Goal: Check status: Check status

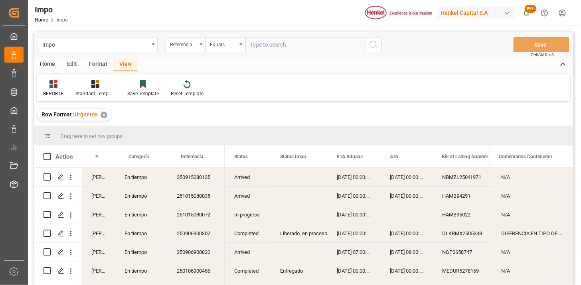
click at [262, 42] on input "text" at bounding box center [305, 44] width 120 height 15
paste input "250906900813"
type input "250906900813"
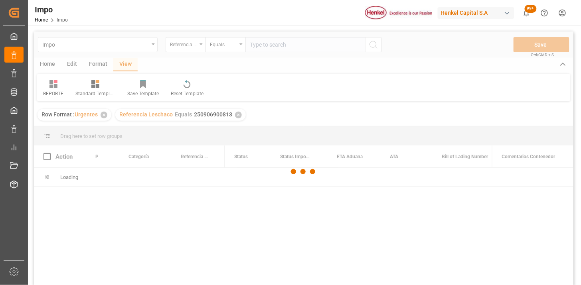
scroll to position [44, 0]
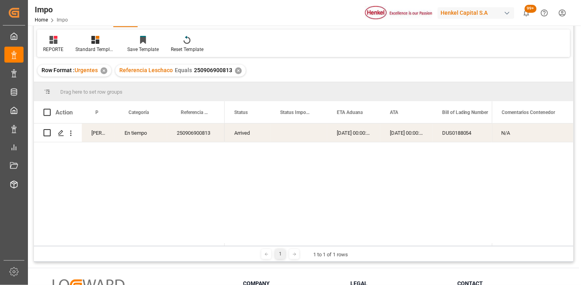
click at [308, 140] on div "Press SPACE to select this row." at bounding box center [298, 133] width 57 height 18
click at [73, 134] on icon "open menu" at bounding box center [71, 133] width 8 height 8
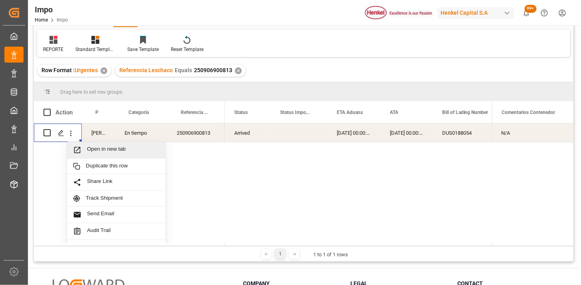
click at [98, 149] on span "Open in new tab" at bounding box center [123, 150] width 73 height 8
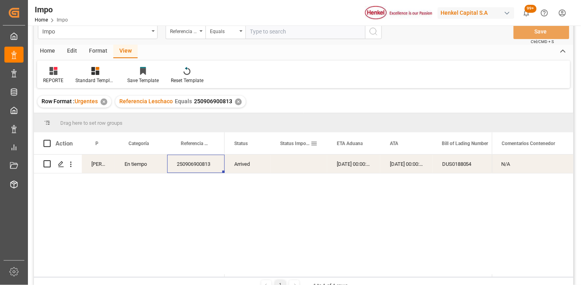
scroll to position [0, 0]
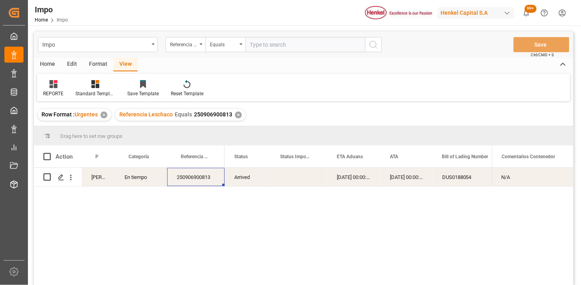
click at [274, 46] on input "text" at bounding box center [305, 44] width 120 height 15
paste input "250906900867"
type input "250906900867"
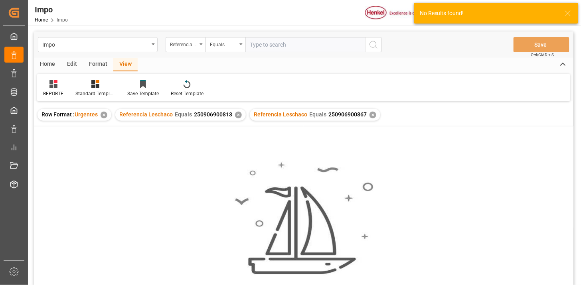
click at [236, 117] on div "✕" at bounding box center [238, 115] width 7 height 7
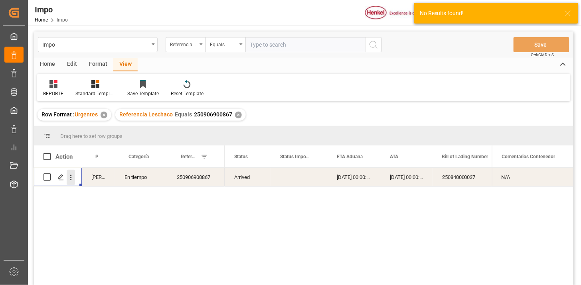
click at [74, 180] on icon "open menu" at bounding box center [71, 178] width 8 height 8
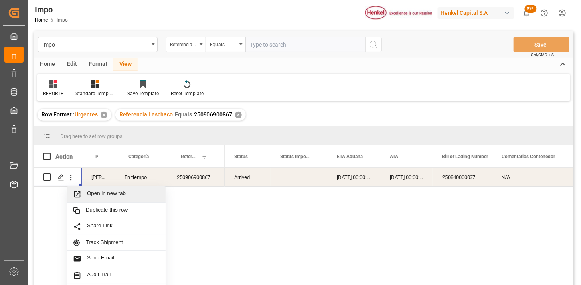
click at [97, 196] on span "Open in new tab" at bounding box center [123, 194] width 73 height 8
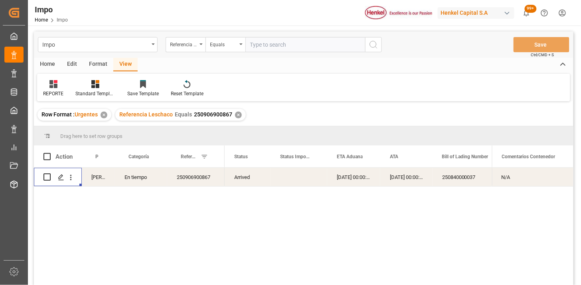
click at [274, 45] on input "text" at bounding box center [305, 44] width 120 height 15
paste input "251015080065"
type input "251015080065"
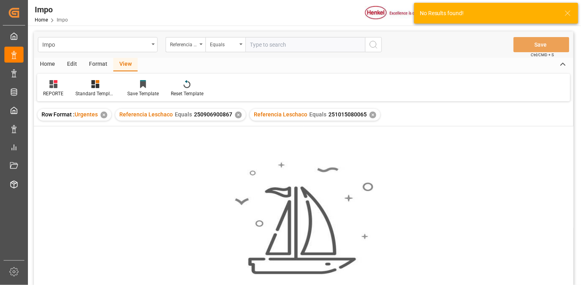
click at [237, 116] on div "✕" at bounding box center [238, 115] width 7 height 7
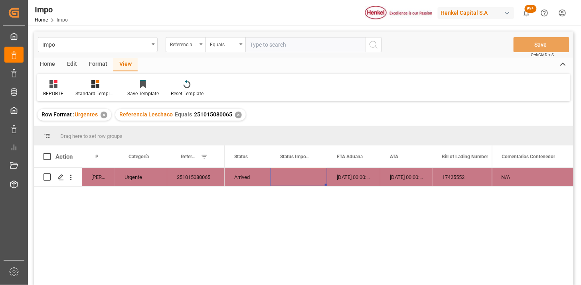
click at [301, 180] on div "Press SPACE to select this row." at bounding box center [298, 177] width 57 height 18
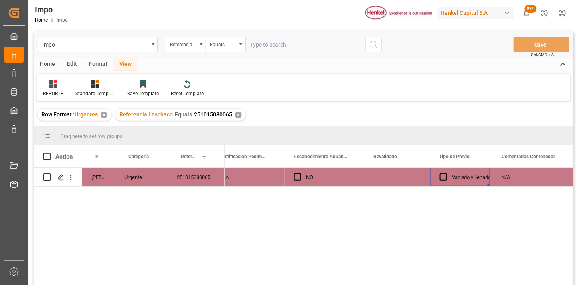
click at [391, 177] on div "Press SPACE to select this row." at bounding box center [397, 177] width 66 height 18
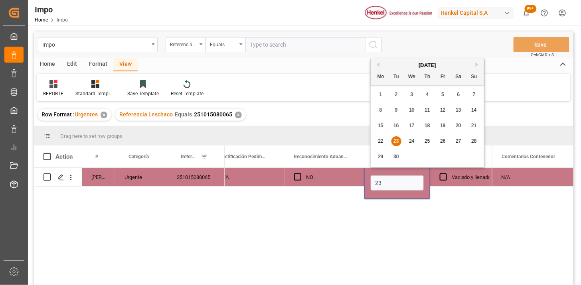
type input "23-09-2025"
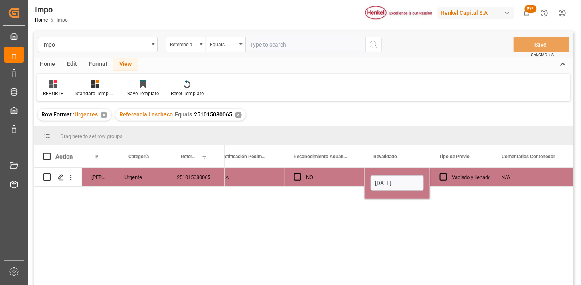
click at [330, 177] on div "NO" at bounding box center [330, 177] width 49 height 18
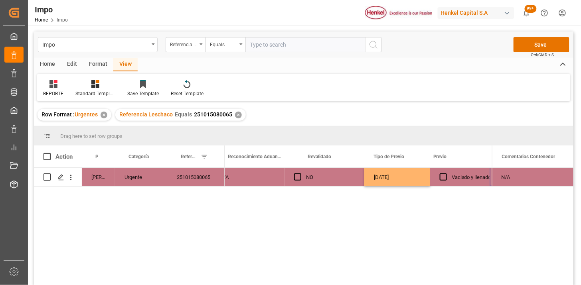
scroll to position [0, 879]
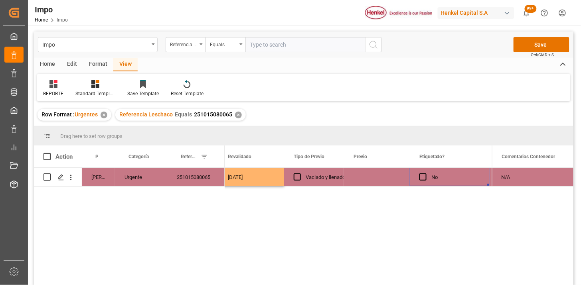
click at [373, 178] on div "Press SPACE to select this row." at bounding box center [377, 177] width 66 height 18
type input "24-09-2025"
click at [317, 177] on div "Vaciado y llenado" at bounding box center [325, 177] width 39 height 18
click at [200, 182] on div "251015080065" at bounding box center [195, 177] width 57 height 18
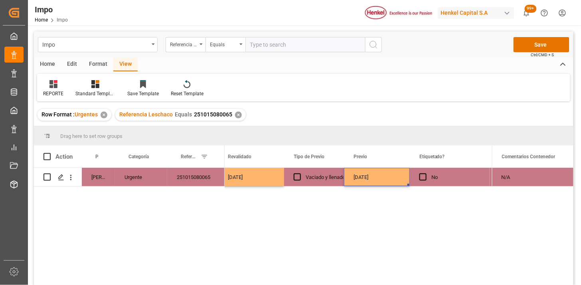
click at [355, 173] on div "24-09-2025" at bounding box center [377, 177] width 66 height 18
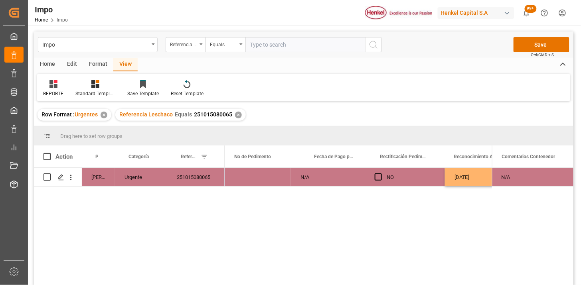
scroll to position [0, 573]
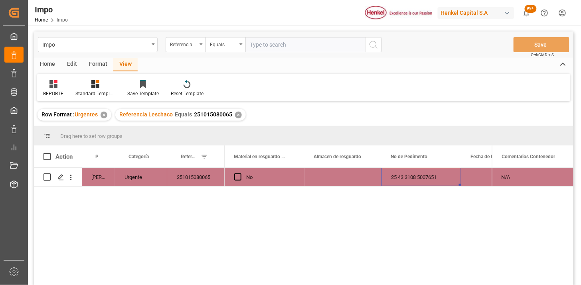
click at [280, 45] on input "text" at bounding box center [305, 44] width 120 height 15
paste input "250906900854"
type input "250906900854"
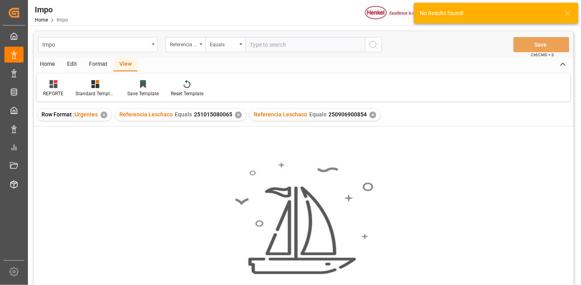
click at [325, 45] on input "text" at bounding box center [305, 44] width 120 height 15
type input "250906900854"
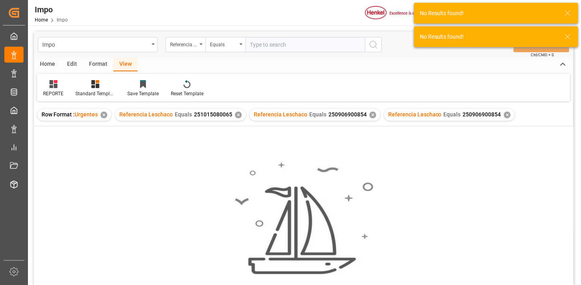
click at [236, 114] on div "✕" at bounding box center [238, 115] width 7 height 7
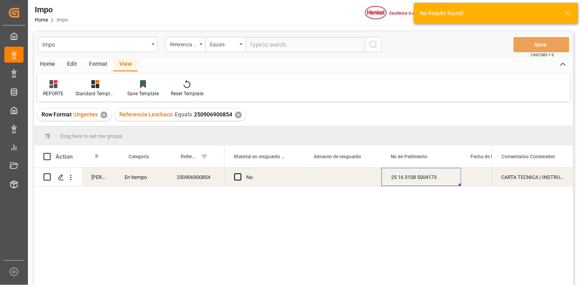
click at [342, 181] on div "Press SPACE to select this row." at bounding box center [342, 177] width 77 height 18
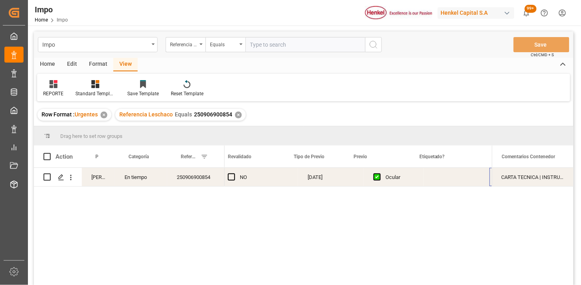
scroll to position [0, 879]
click at [361, 177] on div "Press SPACE to select this row." at bounding box center [377, 177] width 66 height 18
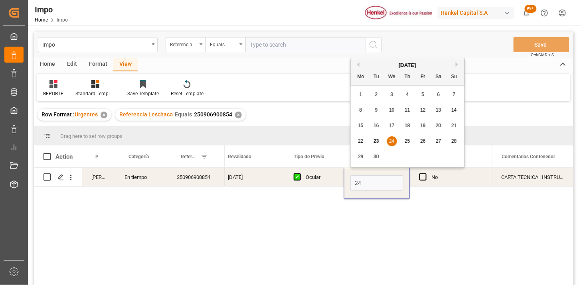
type input "24-09-2025"
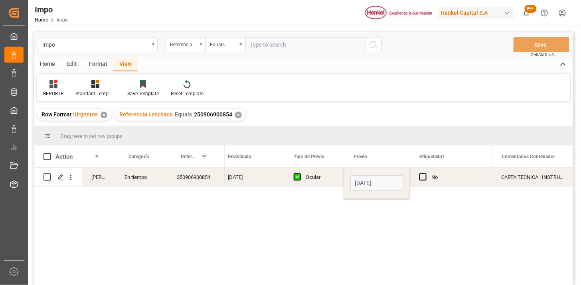
click at [315, 182] on div "Ocular" at bounding box center [320, 177] width 29 height 18
click at [237, 114] on div "✕" at bounding box center [238, 115] width 7 height 7
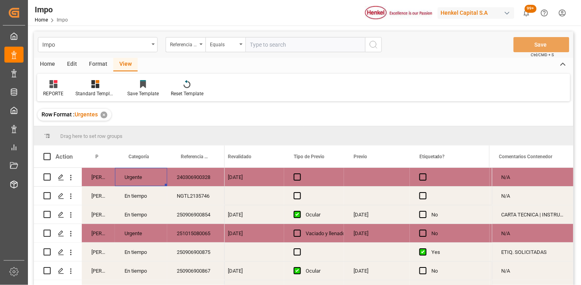
scroll to position [44, 0]
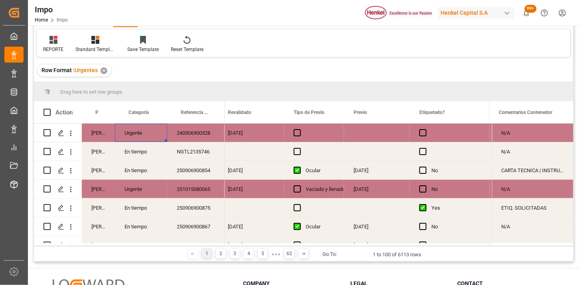
click at [192, 136] on div "240306900328" at bounding box center [195, 133] width 57 height 18
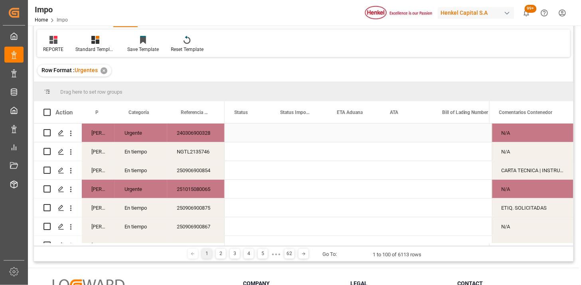
scroll to position [0, 0]
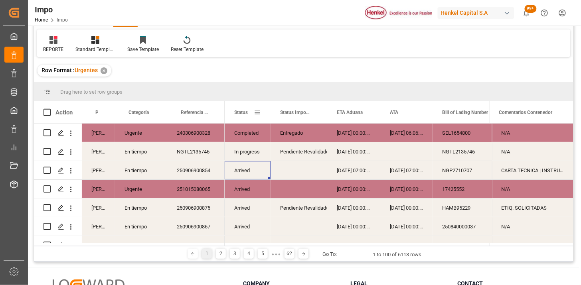
click at [256, 112] on span at bounding box center [257, 112] width 7 height 7
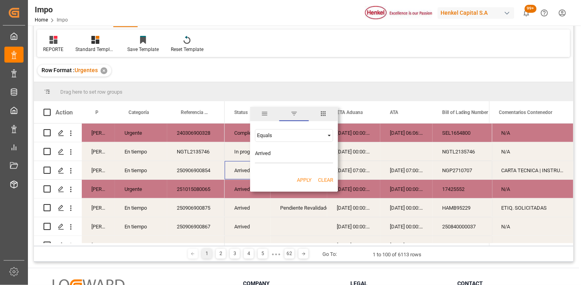
type input "Arrived"
click at [304, 180] on button "Apply" at bounding box center [304, 180] width 15 height 8
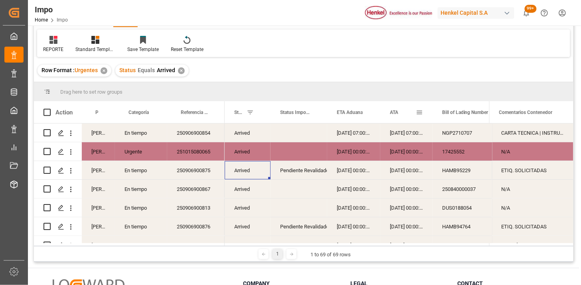
click at [395, 117] on div "ATA" at bounding box center [403, 112] width 26 height 22
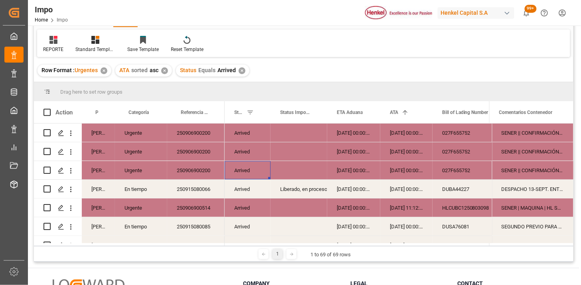
scroll to position [89, 0]
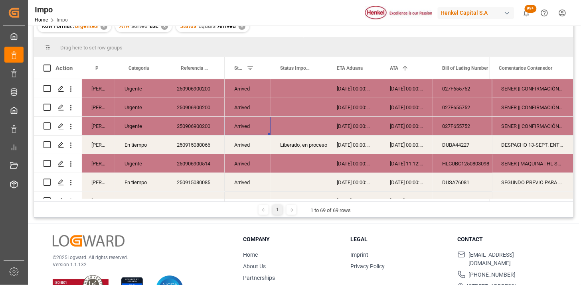
click at [198, 96] on div "250906900200" at bounding box center [195, 88] width 57 height 18
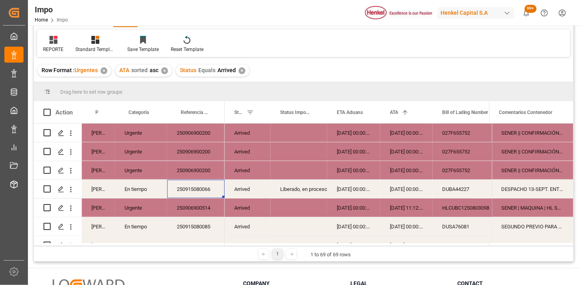
click at [97, 136] on div "Martha Gonzalez" at bounding box center [98, 133] width 33 height 18
click at [104, 112] on span at bounding box center [101, 112] width 7 height 7
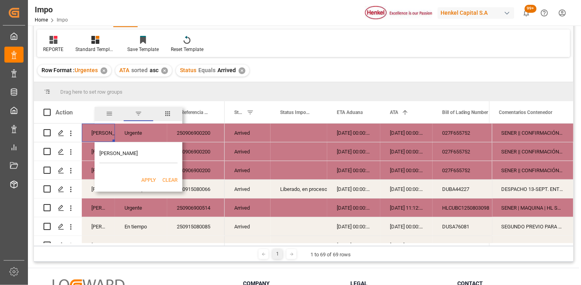
type input "Martha Gonzalez"
click at [148, 180] on button "Apply" at bounding box center [148, 180] width 15 height 8
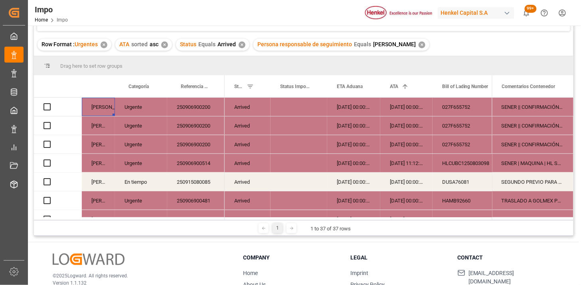
scroll to position [89, 0]
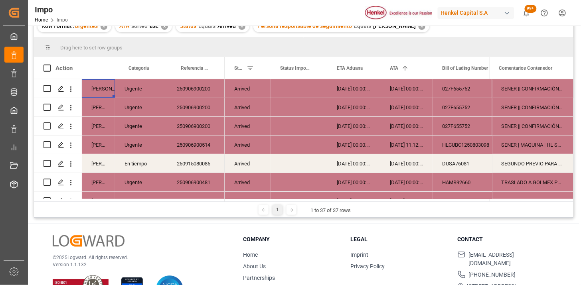
click at [197, 83] on div "250906900200" at bounding box center [195, 88] width 57 height 18
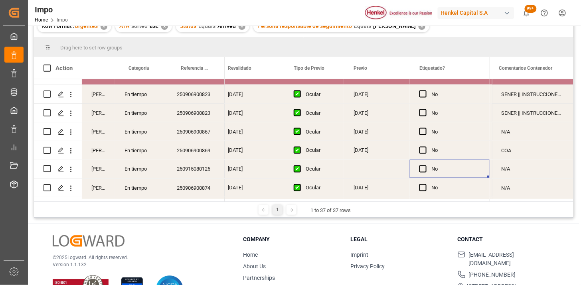
scroll to position [0, 945]
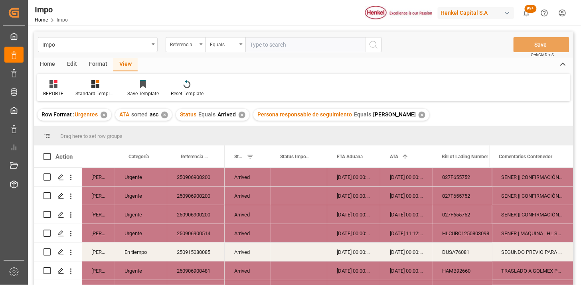
click at [242, 114] on div "✕" at bounding box center [242, 115] width 7 height 7
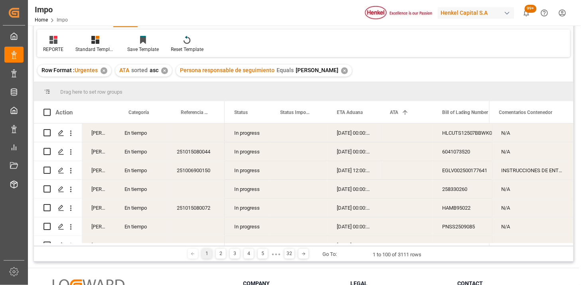
click at [250, 134] on div "In progress" at bounding box center [248, 133] width 46 height 18
click at [256, 113] on span at bounding box center [257, 112] width 7 height 7
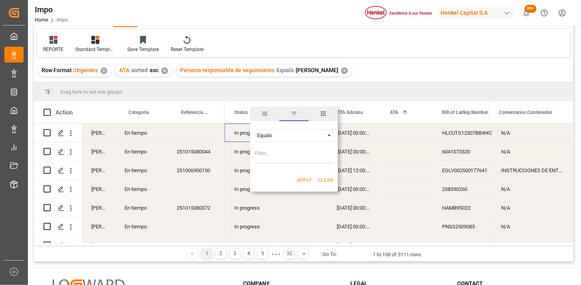
type input "In progress"
click at [308, 178] on button "Apply" at bounding box center [304, 180] width 15 height 8
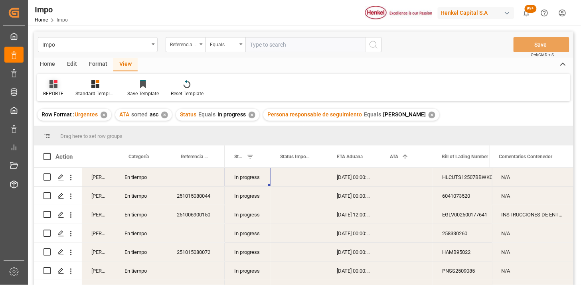
click at [46, 89] on div "REPORTE" at bounding box center [53, 89] width 32 height 18
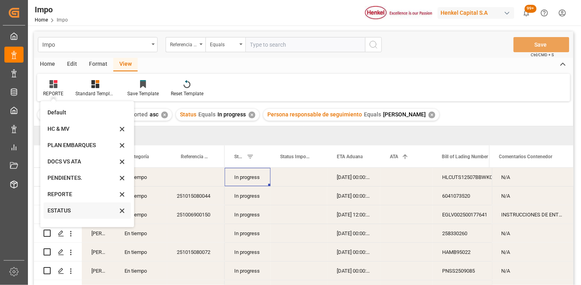
click at [65, 211] on div "ESTATUS" at bounding box center [82, 211] width 70 height 8
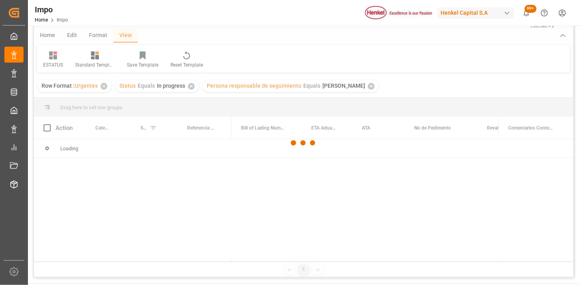
scroll to position [44, 0]
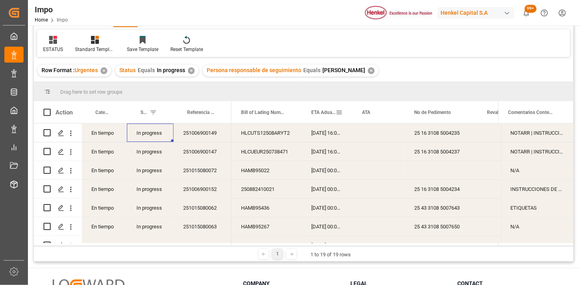
click at [322, 113] on span "ETA Aduana" at bounding box center [323, 113] width 24 height 6
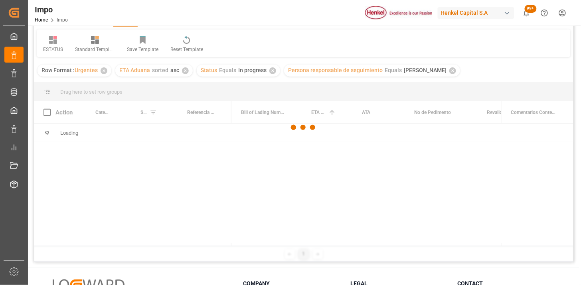
scroll to position [89, 0]
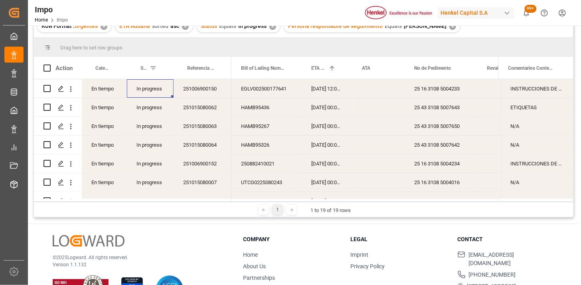
click at [207, 92] on div "251006900150" at bounding box center [203, 88] width 58 height 18
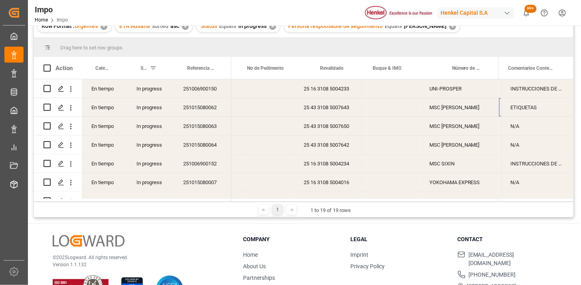
scroll to position [0, 167]
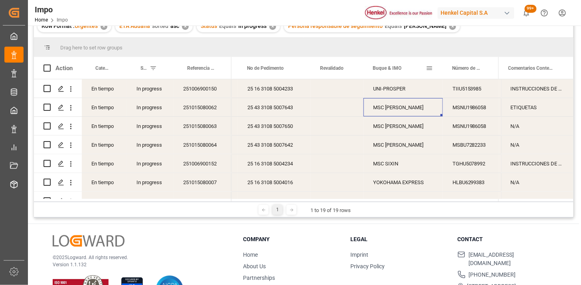
click at [430, 67] on span at bounding box center [429, 68] width 7 height 7
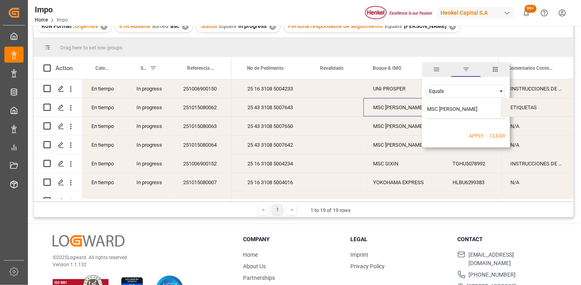
type input "MSC PILAR VI"
drag, startPoint x: 471, startPoint y: 136, endPoint x: 466, endPoint y: 140, distance: 6.1
click at [471, 137] on button "Apply" at bounding box center [476, 136] width 15 height 8
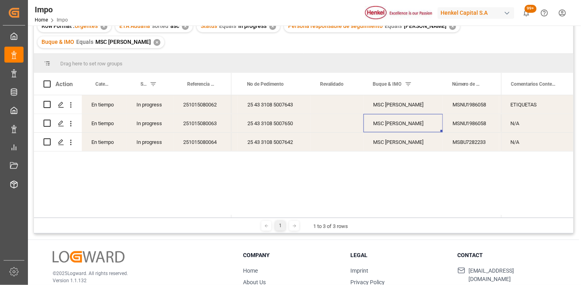
click at [191, 95] on div "251015080062" at bounding box center [203, 104] width 58 height 18
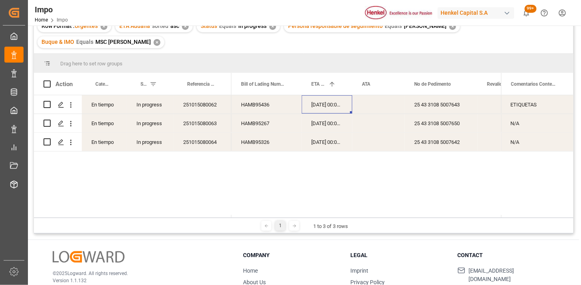
click at [328, 95] on div "24-09-2025 00:00:00" at bounding box center [327, 104] width 51 height 18
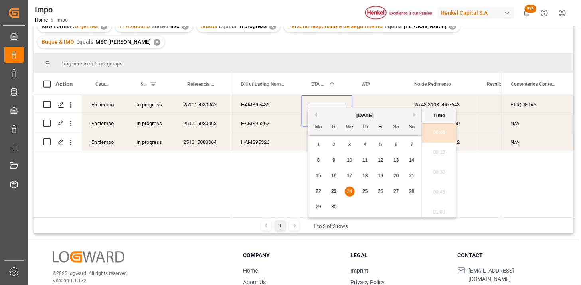
click at [328, 103] on input "24-09-2025 00:00" at bounding box center [327, 110] width 38 height 15
type input "25-09-2025 00:00"
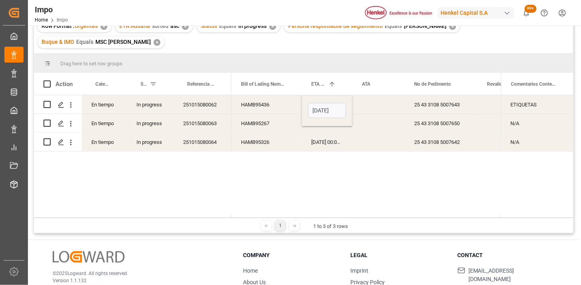
click at [285, 95] on div "HAMB95436" at bounding box center [266, 104] width 70 height 18
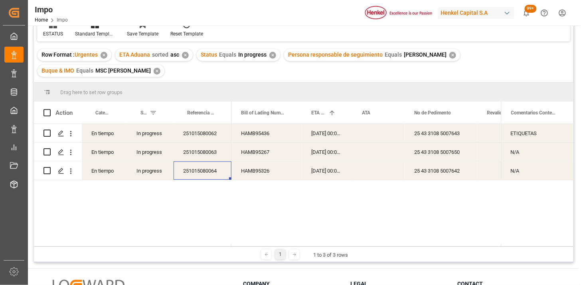
scroll to position [44, 0]
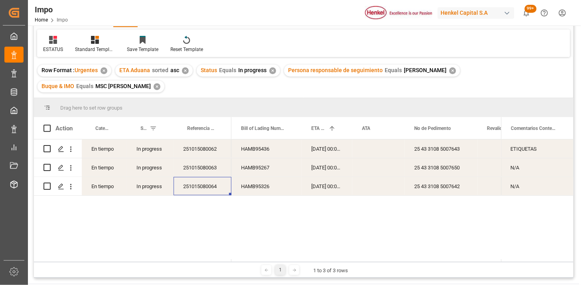
click at [160, 83] on div "✕" at bounding box center [157, 86] width 7 height 7
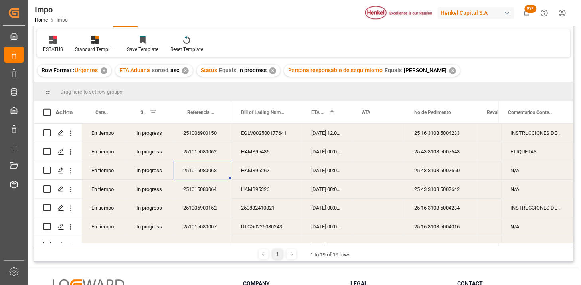
scroll to position [89, 0]
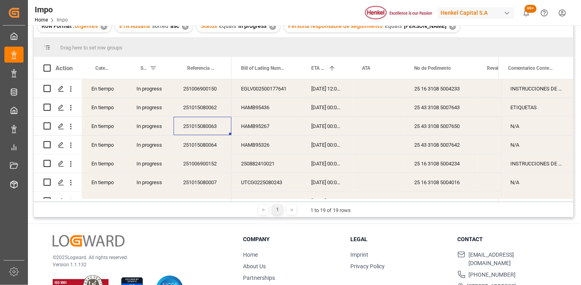
drag, startPoint x: 210, startPoint y: 91, endPoint x: 207, endPoint y: 95, distance: 4.7
click at [209, 93] on div "251006900150" at bounding box center [203, 88] width 58 height 18
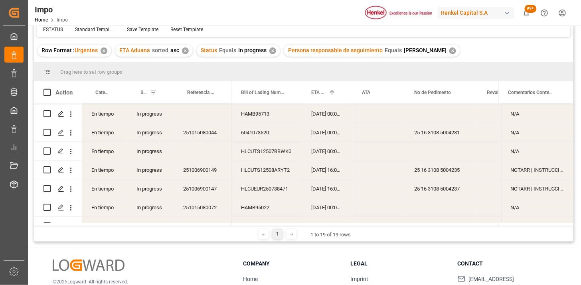
scroll to position [44, 0]
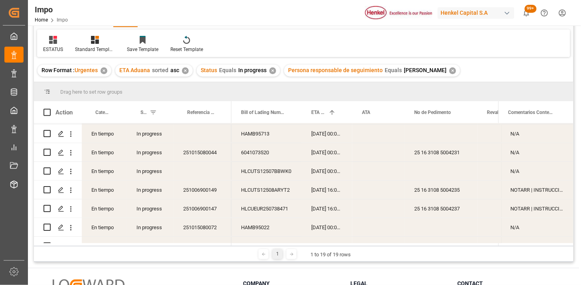
click at [452, 73] on div "Persona responsable de seguimiento Equals Martha Gonzalez ✕" at bounding box center [372, 71] width 176 height 12
click at [450, 69] on div "✕" at bounding box center [452, 70] width 7 height 7
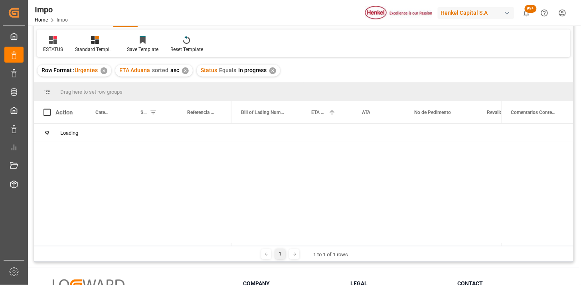
click at [272, 71] on div "✕" at bounding box center [272, 70] width 7 height 7
click at [186, 72] on div "✕" at bounding box center [185, 70] width 7 height 7
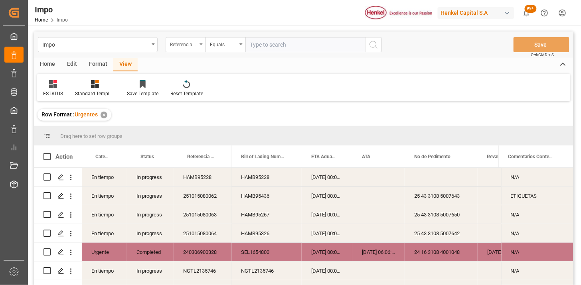
click at [185, 47] on div "Referencia Leschaco" at bounding box center [183, 43] width 27 height 9
type input "BIL"
click at [208, 83] on div "Bill of Lading Number" at bounding box center [225, 81] width 119 height 17
click at [266, 51] on input "text" at bounding box center [305, 44] width 120 height 15
paste input "HAMB95713"
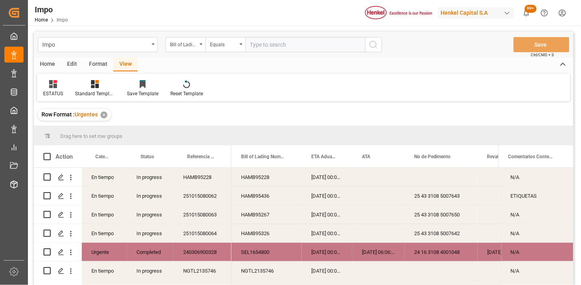
type input "HAMB95713"
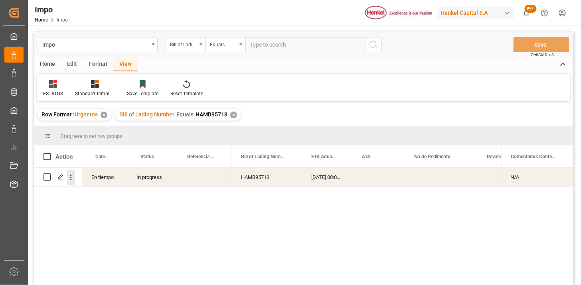
click at [73, 178] on icon "open menu" at bounding box center [71, 178] width 8 height 8
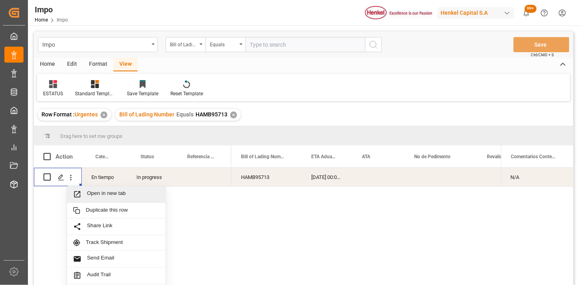
click at [109, 193] on span "Open in new tab" at bounding box center [123, 194] width 73 height 8
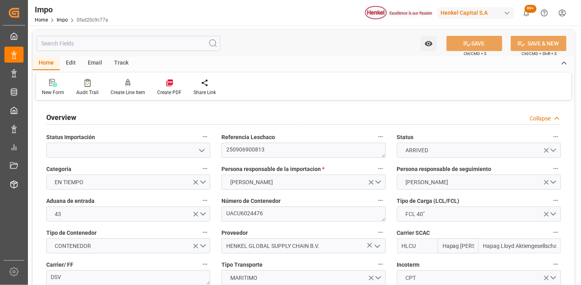
type input "Hapag [PERSON_NAME]"
type input "Hapag Lloyd Aktiengesellschaft"
type input "2"
type input "40"
type input "20"
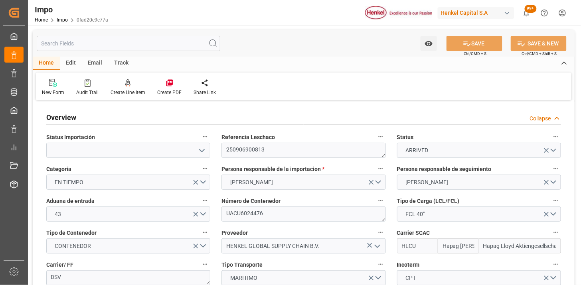
type input "03-09-2025"
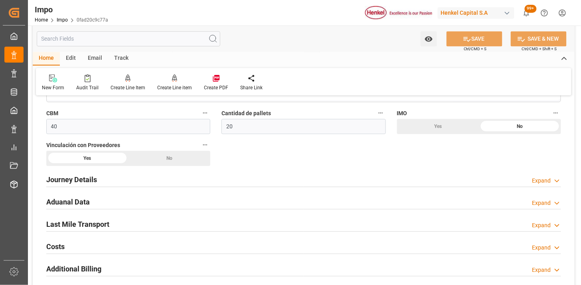
scroll to position [532, 0]
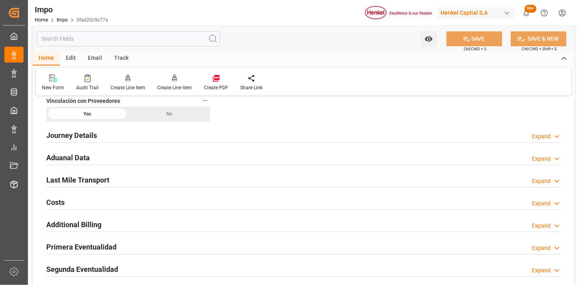
click at [200, 156] on div "Aduanal Data Expand" at bounding box center [303, 157] width 515 height 15
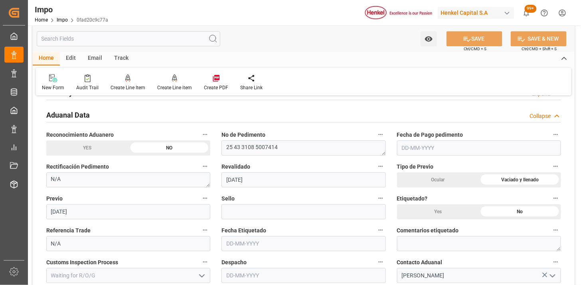
scroll to position [576, 0]
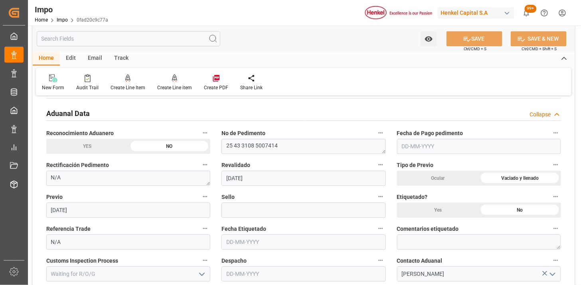
click at [412, 150] on input "text" at bounding box center [479, 146] width 164 height 15
type input "[DATE]"
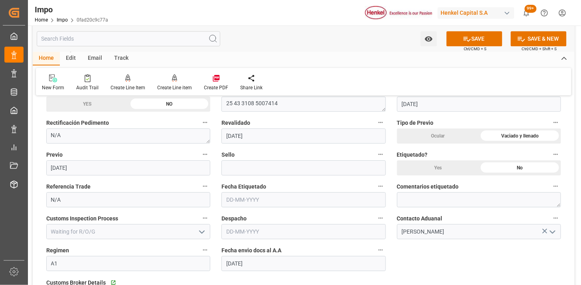
scroll to position [620, 0]
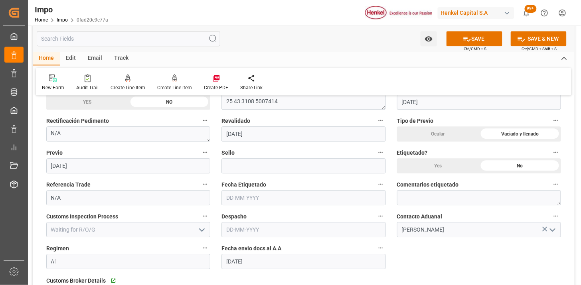
click at [452, 135] on div "Ocular" at bounding box center [438, 133] width 82 height 15
drag, startPoint x: 517, startPoint y: 134, endPoint x: 295, endPoint y: 156, distance: 223.2
click at [517, 134] on div "Vaciado y llenado" at bounding box center [520, 133] width 82 height 15
click at [253, 164] on input at bounding box center [303, 165] width 164 height 15
paste input "CEM23-3676537"
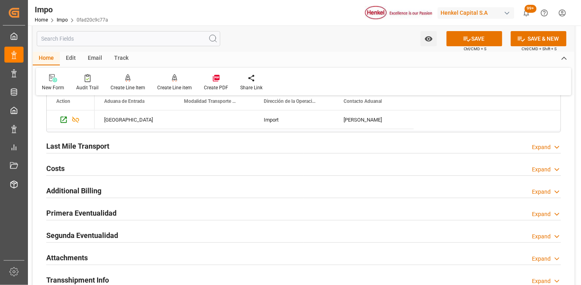
scroll to position [886, 0]
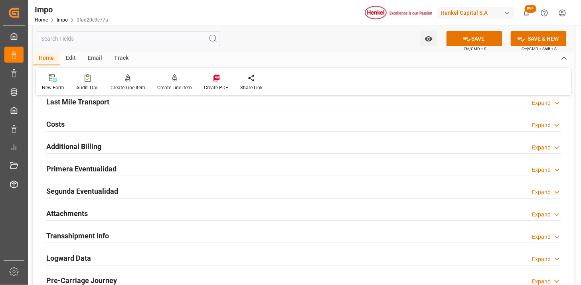
type input "CEM23-3676537"
click at [168, 105] on div "Last Mile Transport Expand" at bounding box center [303, 101] width 515 height 15
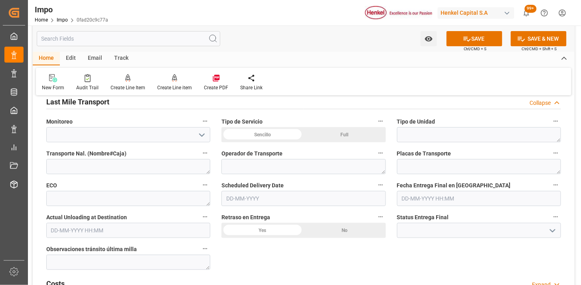
click at [281, 134] on div "Sencillo" at bounding box center [262, 134] width 82 height 15
click at [419, 134] on textarea at bounding box center [479, 134] width 164 height 15
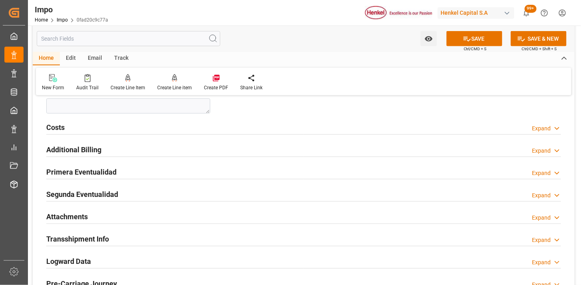
scroll to position [1064, 0]
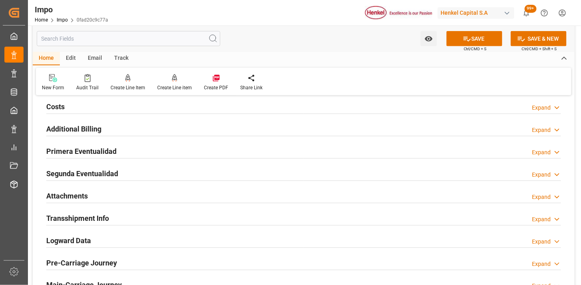
type textarea "TRAILER"
click at [180, 152] on div "Primera Eventualidad Expand" at bounding box center [303, 150] width 515 height 15
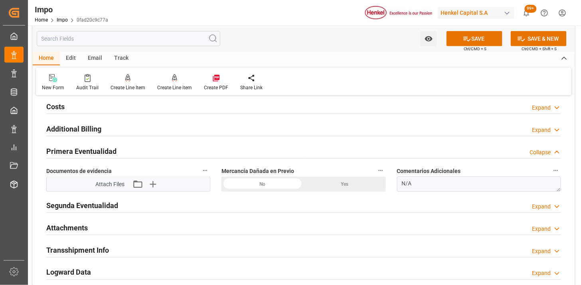
click at [267, 186] on div "No" at bounding box center [262, 184] width 82 height 15
click at [149, 192] on div "Documentos de evidencia Attach Files Attach existing file Upload new file" at bounding box center [128, 179] width 175 height 32
click at [150, 189] on icon "button" at bounding box center [152, 184] width 13 height 13
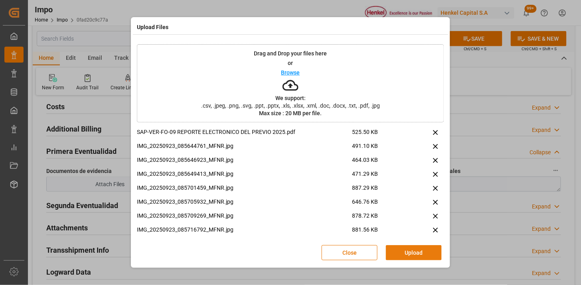
drag, startPoint x: 411, startPoint y: 249, endPoint x: 400, endPoint y: 266, distance: 21.4
click at [412, 248] on button "Upload" at bounding box center [414, 252] width 56 height 15
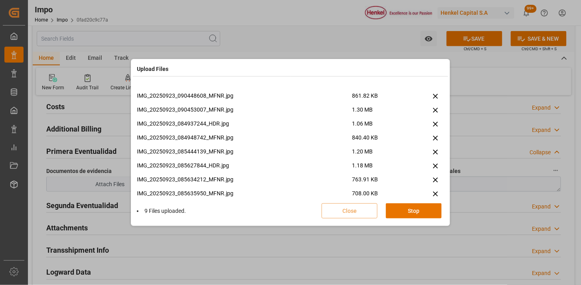
scroll to position [354, 0]
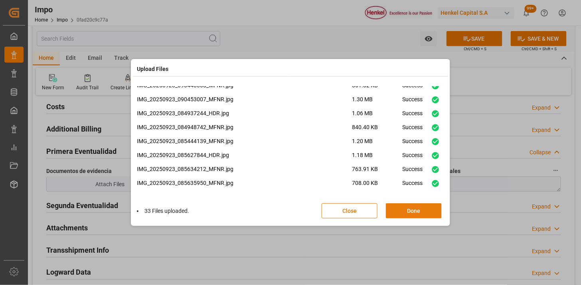
click at [399, 208] on button "Done" at bounding box center [414, 210] width 56 height 15
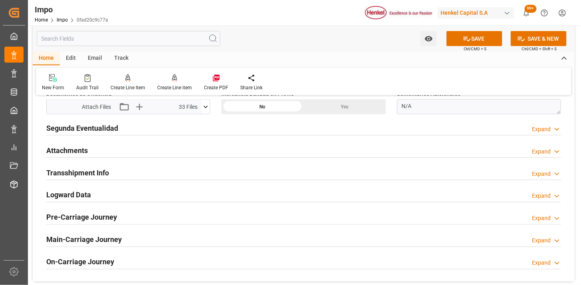
scroll to position [1197, 0]
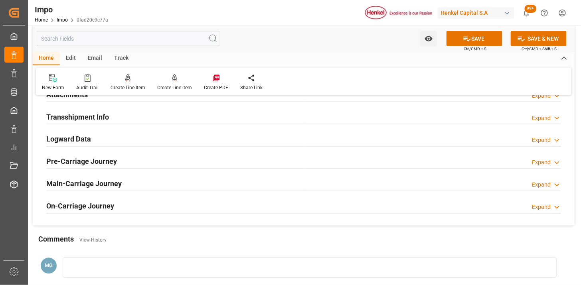
click at [83, 98] on h2 "Attachments" at bounding box center [66, 94] width 41 height 11
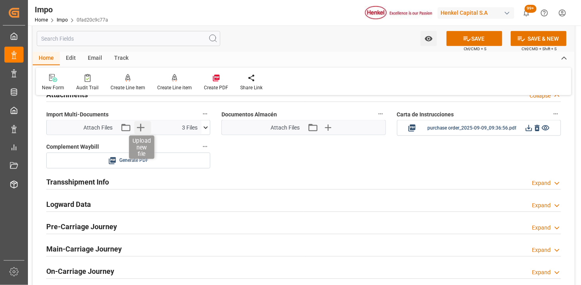
click at [141, 125] on icon "button" at bounding box center [140, 127] width 13 height 13
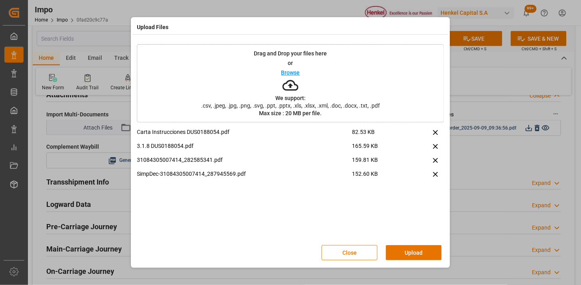
drag, startPoint x: 432, startPoint y: 254, endPoint x: 427, endPoint y: 257, distance: 5.9
click at [430, 254] on button "Upload" at bounding box center [414, 252] width 56 height 15
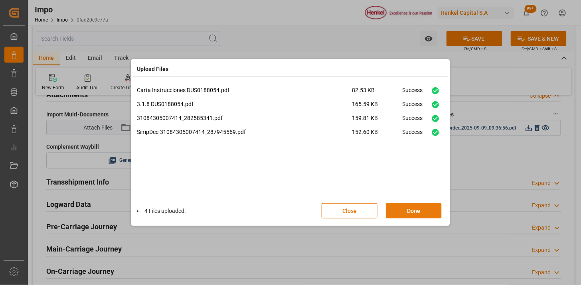
click at [416, 210] on button "Done" at bounding box center [414, 210] width 56 height 15
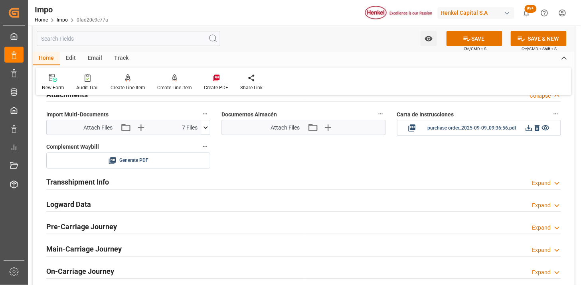
click at [209, 126] on icon at bounding box center [205, 128] width 8 height 8
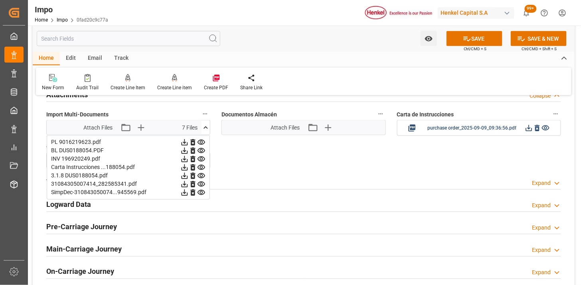
click at [209, 126] on icon at bounding box center [205, 128] width 8 height 8
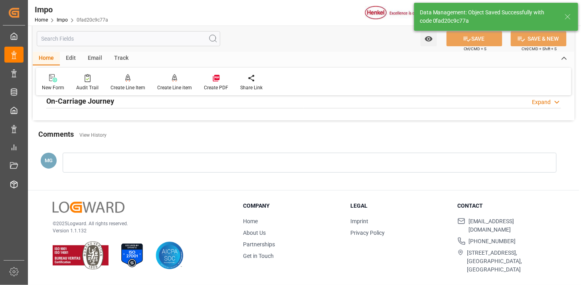
scroll to position [672, 0]
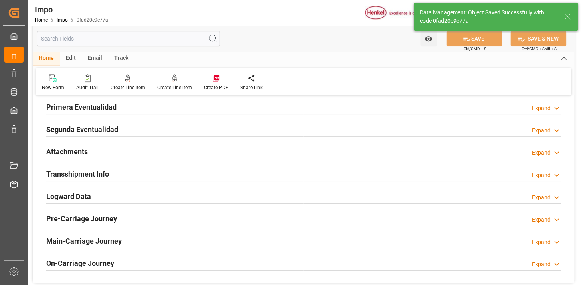
click at [131, 112] on div "Primera Eventualidad Expand" at bounding box center [303, 106] width 515 height 15
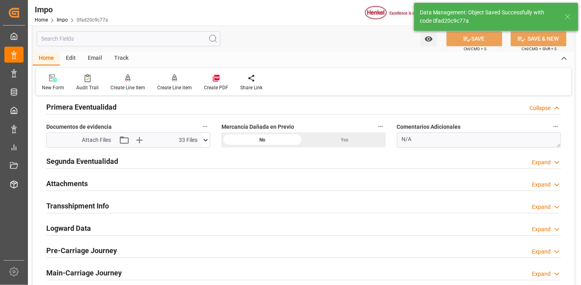
click at [97, 110] on h2 "Primera Eventualidad" at bounding box center [81, 107] width 70 height 11
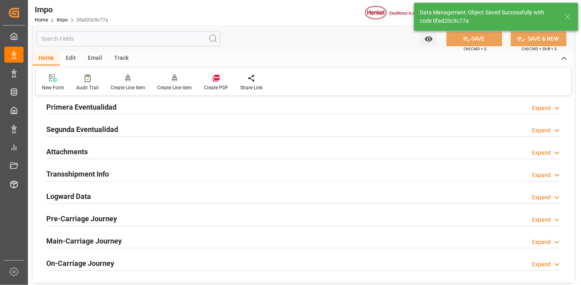
drag, startPoint x: 84, startPoint y: 148, endPoint x: 292, endPoint y: 165, distance: 208.9
click at [84, 148] on h2 "Attachments" at bounding box center [66, 151] width 41 height 11
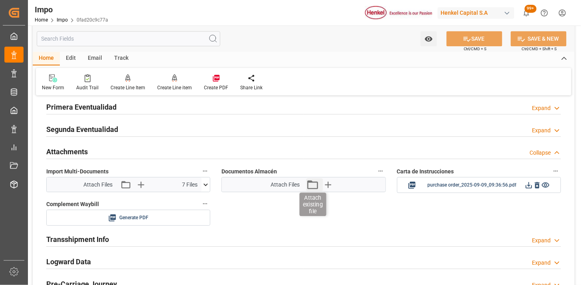
click at [313, 184] on icon "button" at bounding box center [312, 184] width 13 height 13
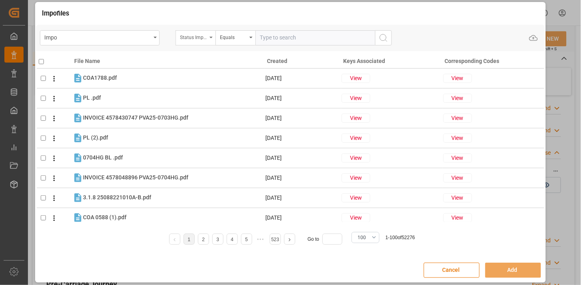
click at [200, 37] on div "Status Importación" at bounding box center [193, 36] width 27 height 9
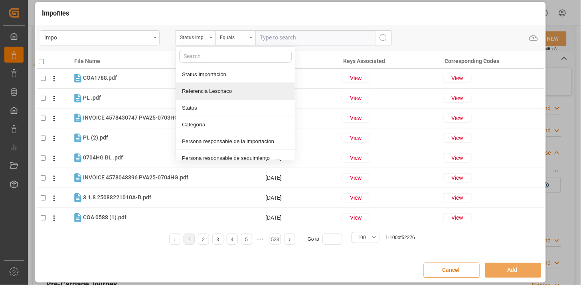
drag, startPoint x: 226, startPoint y: 89, endPoint x: 230, endPoint y: 83, distance: 7.2
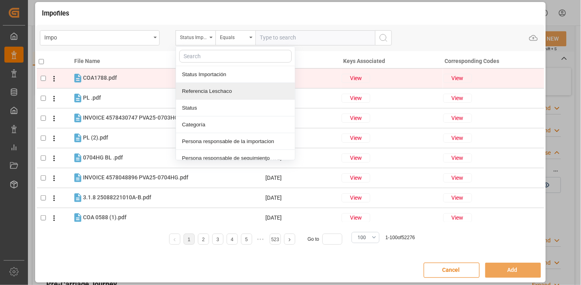
click at [227, 87] on div "Referencia Leschaco" at bounding box center [235, 91] width 119 height 17
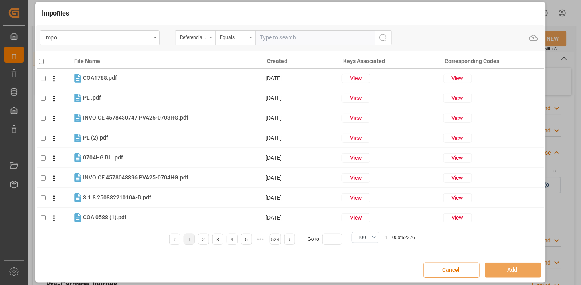
click at [270, 41] on input "text" at bounding box center [315, 37] width 120 height 15
paste input "250906900813"
type input "250906900813"
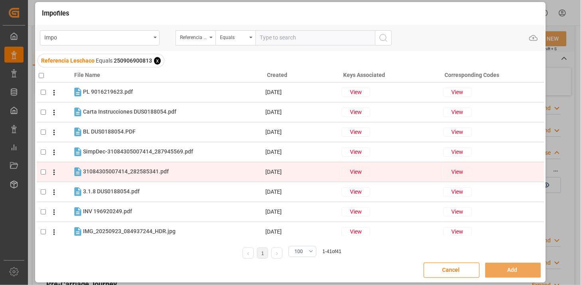
click at [172, 172] on div "31084305007414_282585341.pdf 31084305007414_282585341.pdf" at bounding box center [174, 172] width 182 height 10
checkbox input "true"
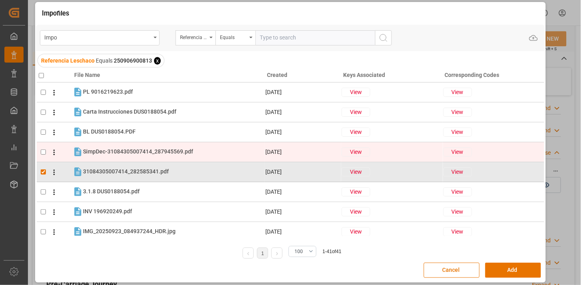
click at [178, 155] on div "SimpDec-31084305007414_287945569.pdf SimpDec-31084305007414_287945569.pdf" at bounding box center [138, 152] width 110 height 8
checkbox input "true"
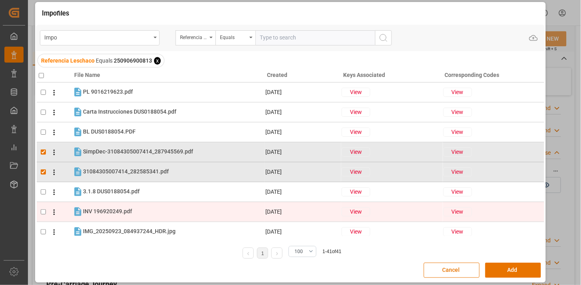
drag, startPoint x: 138, startPoint y: 210, endPoint x: 142, endPoint y: 203, distance: 8.1
click at [138, 211] on div "INV 196920249.pdf INV 196920249.pdf" at bounding box center [174, 212] width 182 height 10
checkbox input "true"
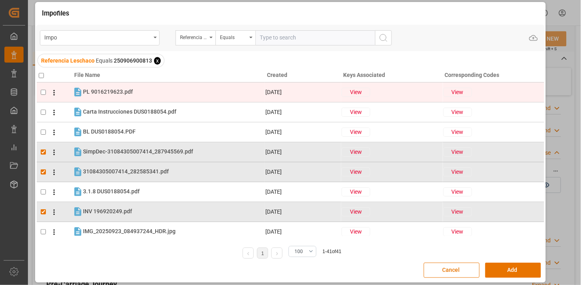
click at [150, 93] on div "PL 9016219623.pdf PL 9016219623.pdf" at bounding box center [174, 92] width 182 height 10
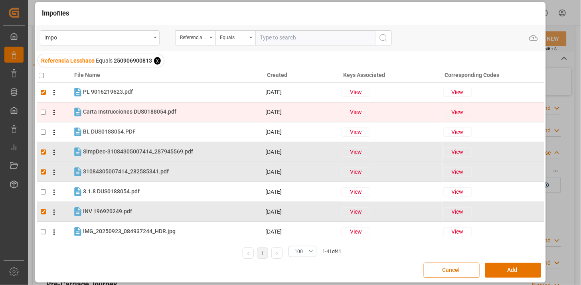
checkbox input "true"
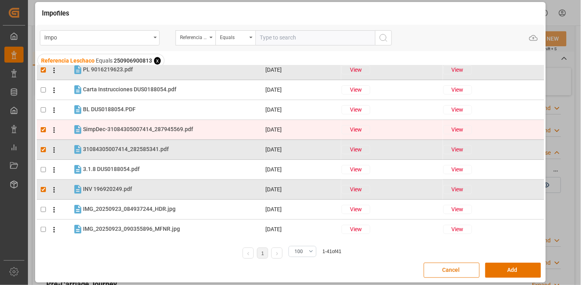
scroll to position [44, 0]
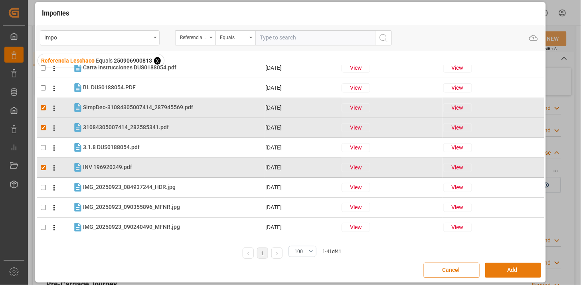
click at [500, 278] on div "Cancel Add" at bounding box center [290, 270] width 509 height 23
click at [505, 273] on button "Add" at bounding box center [513, 270] width 56 height 15
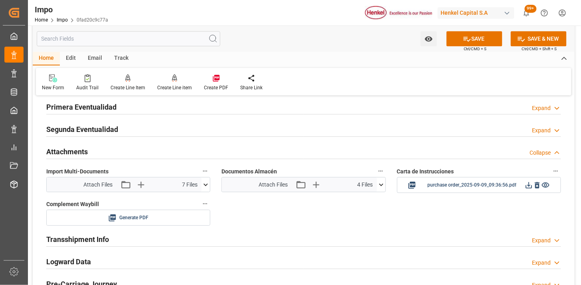
click at [382, 185] on icon at bounding box center [381, 185] width 8 height 8
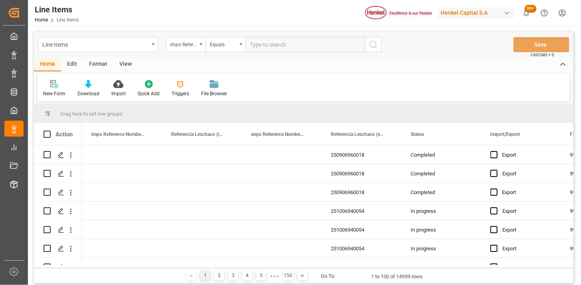
click at [194, 48] on div "impo Reference Number WF" at bounding box center [183, 43] width 27 height 9
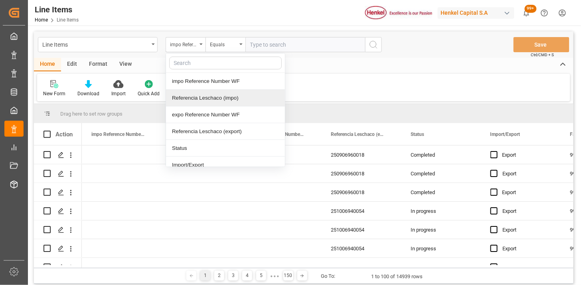
click at [206, 97] on div "Referencia Leschaco (impo)" at bounding box center [225, 98] width 119 height 17
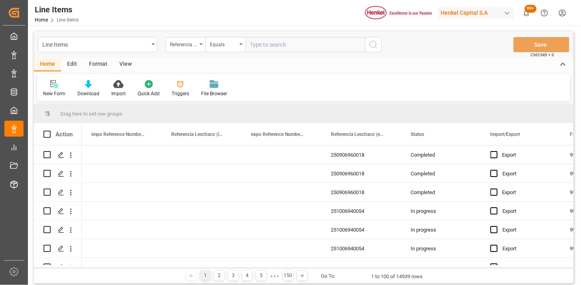
drag, startPoint x: 264, startPoint y: 57, endPoint x: 268, endPoint y: 53, distance: 5.1
click at [265, 56] on div "Line Items Referencia Leschaco (impo) Equals Save Ctrl/CMD + S" at bounding box center [303, 45] width 539 height 26
drag, startPoint x: 274, startPoint y: 44, endPoint x: 310, endPoint y: 53, distance: 37.1
click at [274, 44] on input "text" at bounding box center [305, 44] width 120 height 15
paste input "250906900813"
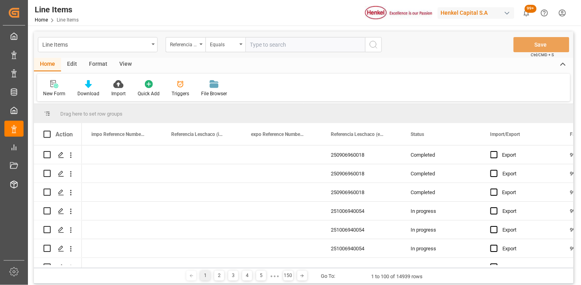
type input "250906900813"
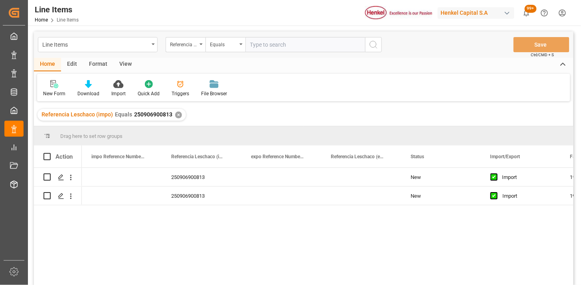
drag, startPoint x: 129, startPoint y: 64, endPoint x: 118, endPoint y: 68, distance: 12.2
click at [129, 64] on div "View" at bounding box center [125, 65] width 24 height 14
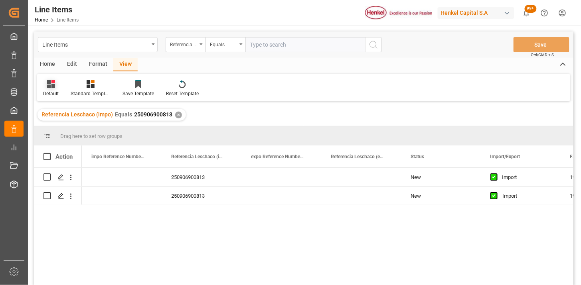
click at [52, 87] on icon at bounding box center [51, 84] width 8 height 8
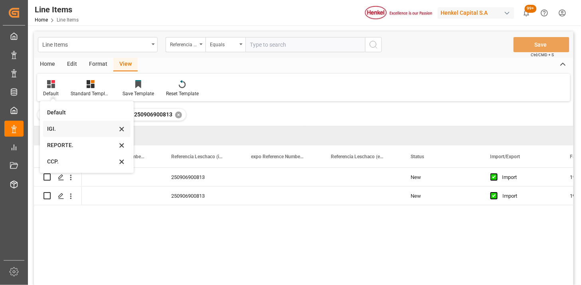
click at [76, 132] on div "IGI." at bounding box center [82, 129] width 70 height 8
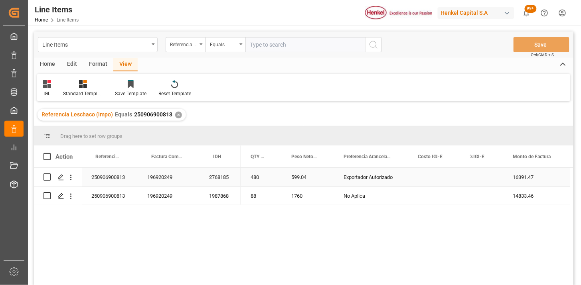
click at [306, 178] on div "599.04" at bounding box center [308, 177] width 52 height 18
click at [477, 194] on div "Press SPACE to select this row." at bounding box center [481, 196] width 43 height 18
click at [483, 197] on input "Press SPACE to select this row." at bounding box center [482, 191] width 30 height 15
type input "6"
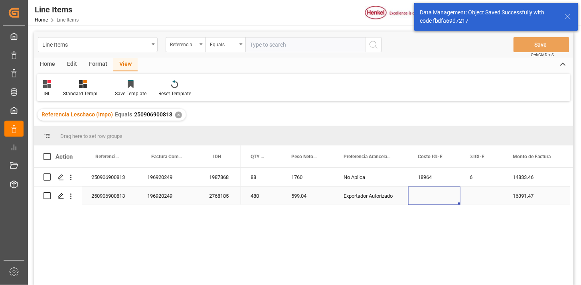
click at [483, 197] on div "Press SPACE to select this row." at bounding box center [481, 196] width 43 height 18
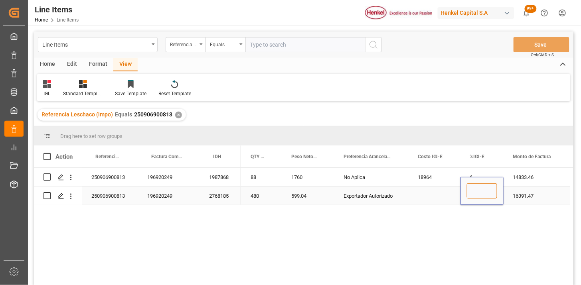
click at [483, 197] on input "Press SPACE to select this row." at bounding box center [482, 191] width 30 height 15
type input "0"
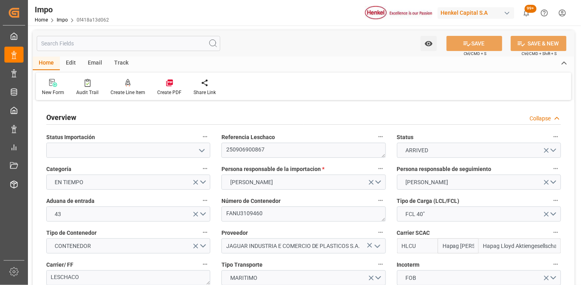
type input "Hapag [PERSON_NAME]"
type input "Hapag Lloyd Aktiengesellschaft"
type input "1"
type input "32.904"
type input "20"
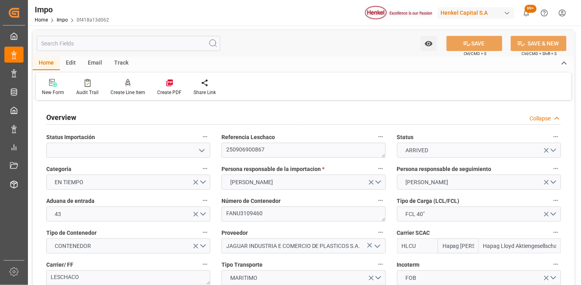
type input "[DATE]"
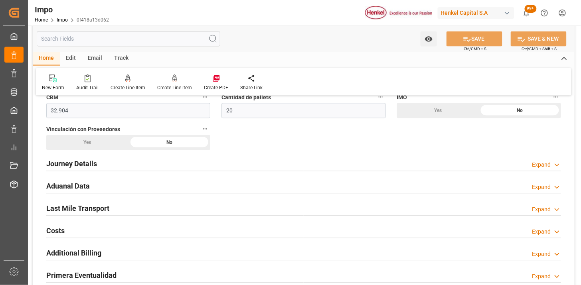
scroll to position [532, 0]
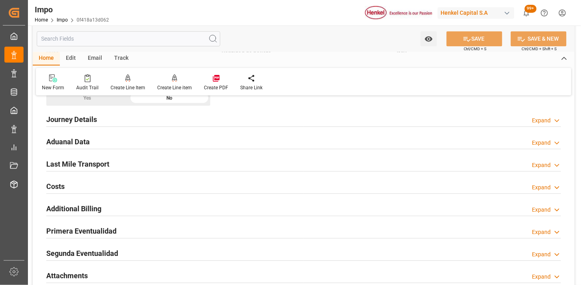
click at [161, 136] on div "Aduanal Data Expand" at bounding box center [303, 141] width 515 height 15
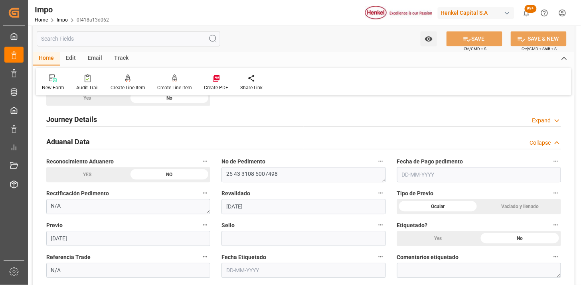
scroll to position [576, 0]
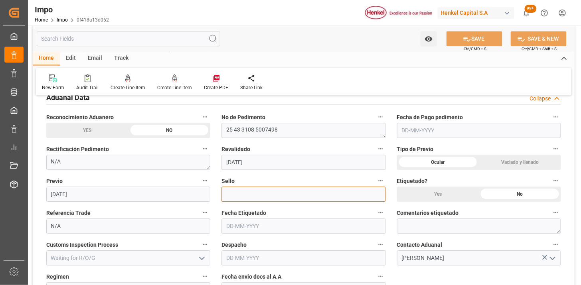
click at [244, 192] on input at bounding box center [303, 194] width 164 height 15
paste input "CEM23-3676540"
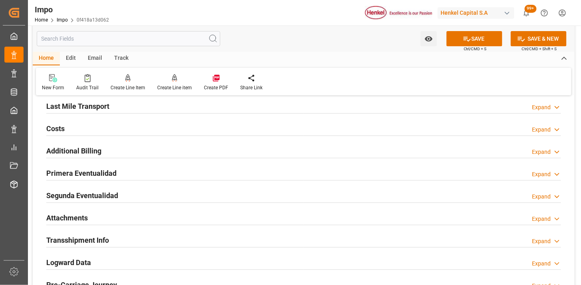
scroll to position [886, 0]
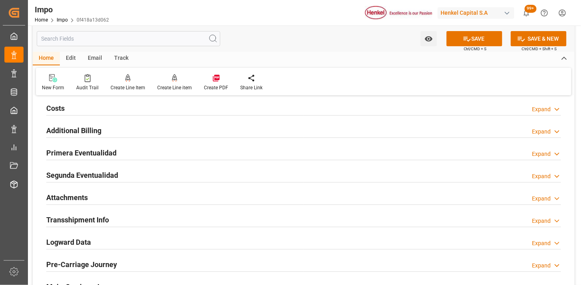
type input "CEM23-3676540"
click at [137, 149] on div "Primera Eventualidad Expand" at bounding box center [303, 152] width 515 height 15
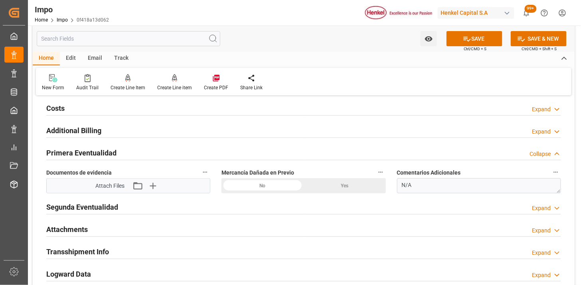
click at [261, 184] on div "No" at bounding box center [262, 185] width 82 height 15
click at [152, 187] on icon "button" at bounding box center [152, 186] width 13 height 13
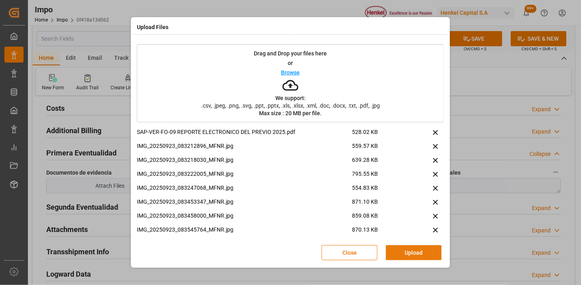
click at [424, 253] on button "Upload" at bounding box center [414, 252] width 56 height 15
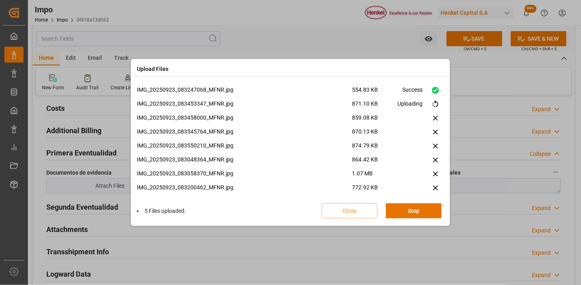
scroll to position [103, 0]
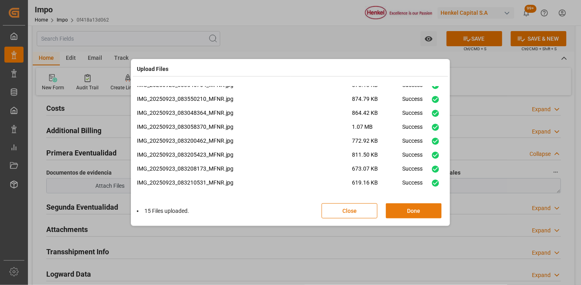
click at [421, 212] on button "Done" at bounding box center [414, 210] width 56 height 15
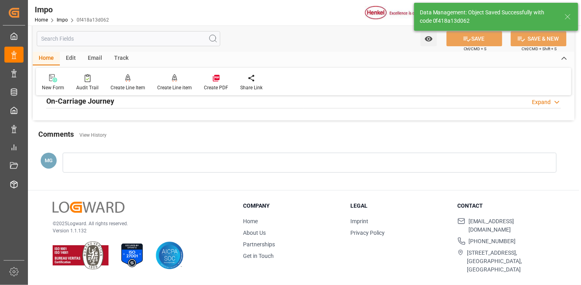
scroll to position [610, 0]
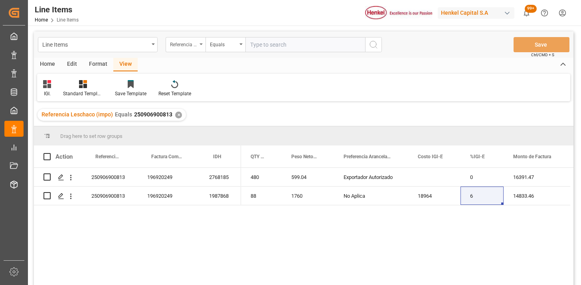
click at [189, 48] on div "Referencia Leschaco (impo)" at bounding box center [186, 44] width 40 height 15
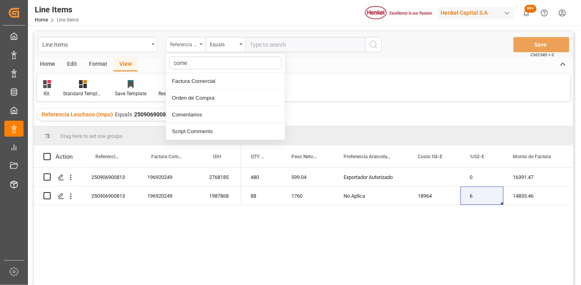
type input "comen"
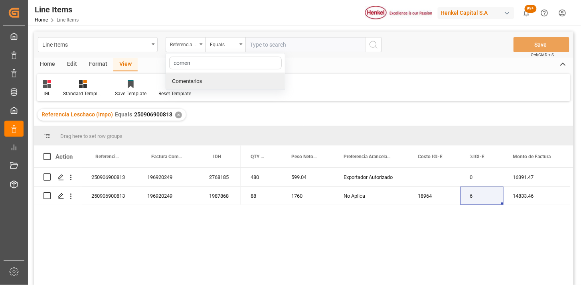
click at [209, 82] on div "Comentarios" at bounding box center [225, 81] width 119 height 17
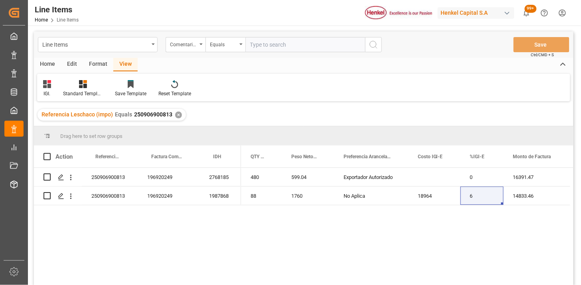
click at [278, 39] on input "text" at bounding box center [305, 44] width 120 height 15
paste input "HAMB95713"
type input "HAMB95713"
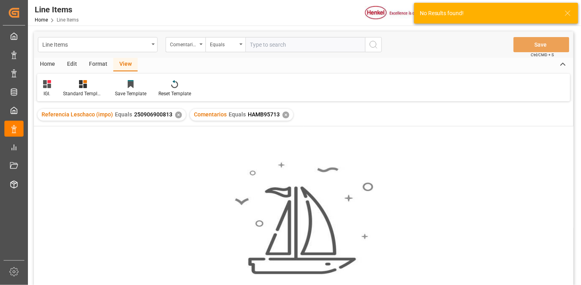
click at [176, 116] on div "✕" at bounding box center [178, 115] width 7 height 7
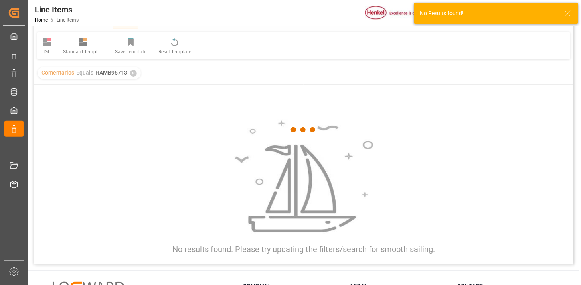
scroll to position [44, 0]
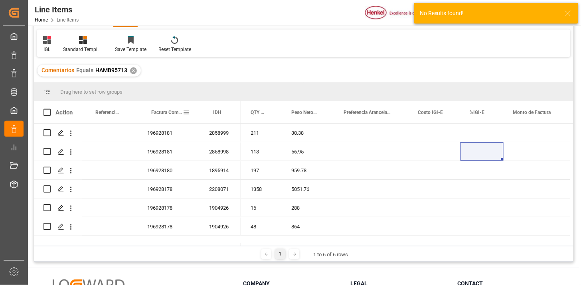
click at [164, 117] on div "Factura Comercial" at bounding box center [167, 112] width 32 height 22
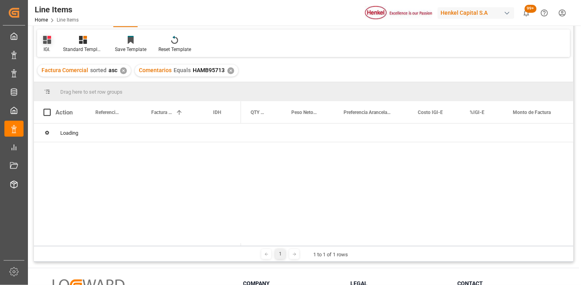
click at [52, 45] on div "IGI." at bounding box center [47, 45] width 20 height 18
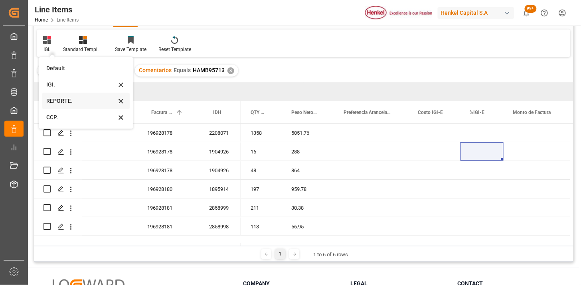
click at [69, 105] on div "REPORTE." at bounding box center [81, 101] width 70 height 8
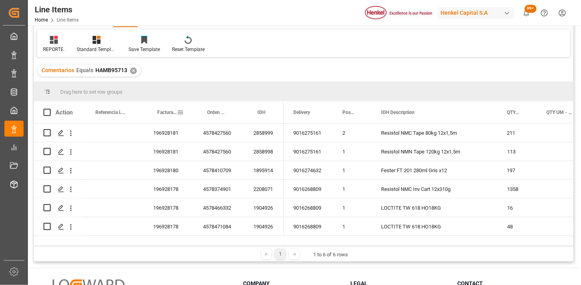
click at [162, 116] on div "Factura Comercial" at bounding box center [167, 112] width 20 height 22
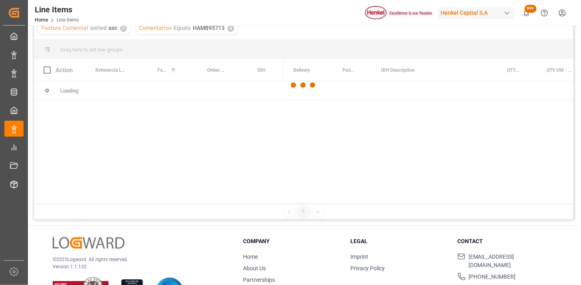
scroll to position [89, 0]
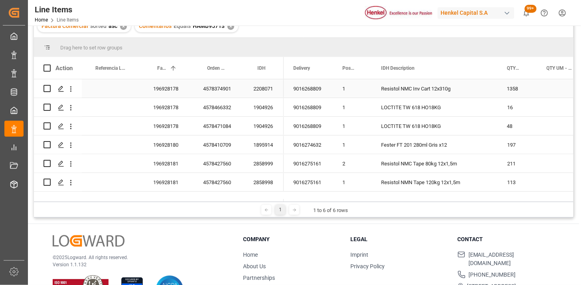
click at [170, 96] on div "196928178" at bounding box center [169, 88] width 50 height 18
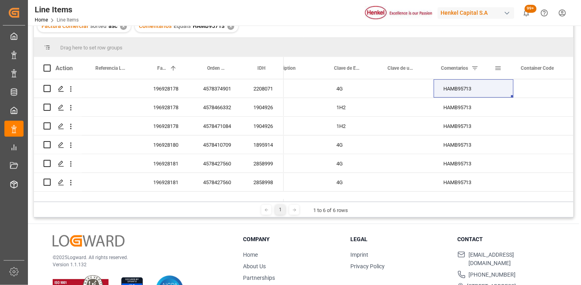
click at [497, 69] on span at bounding box center [497, 68] width 7 height 7
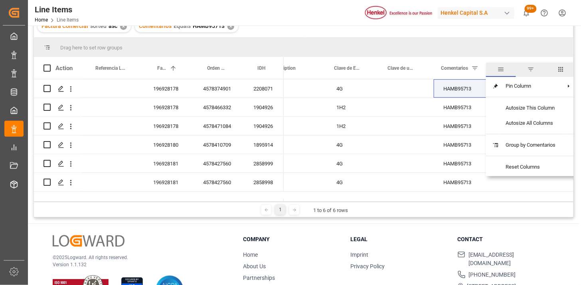
click at [534, 68] on span "filter" at bounding box center [530, 69] width 7 height 7
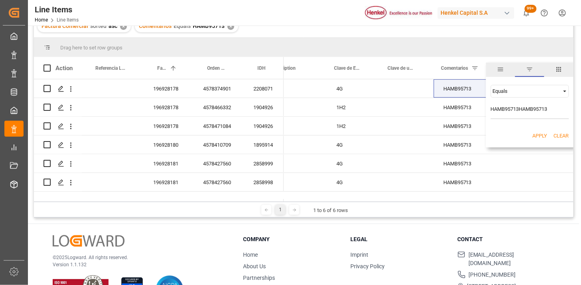
click at [513, 107] on input "HAMB95713HAMB95713" at bounding box center [530, 111] width 78 height 16
type input "HAMB95713"
click at [533, 132] on button "Apply" at bounding box center [540, 136] width 15 height 8
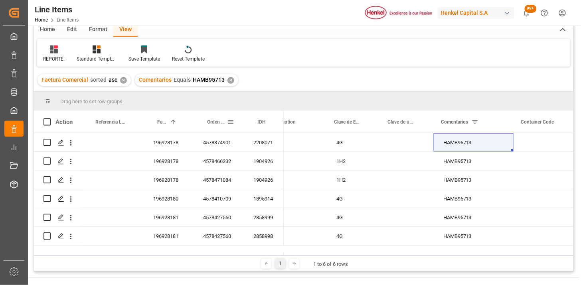
scroll to position [44, 0]
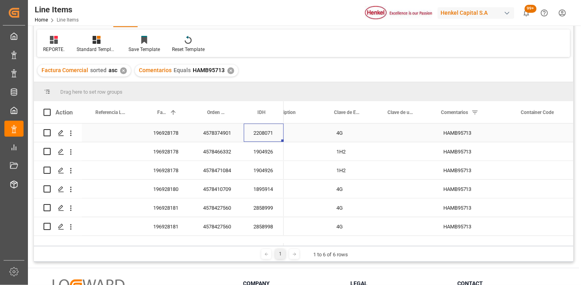
click at [265, 135] on div "2208071" at bounding box center [264, 133] width 40 height 18
click at [269, 114] on span at bounding box center [270, 112] width 7 height 7
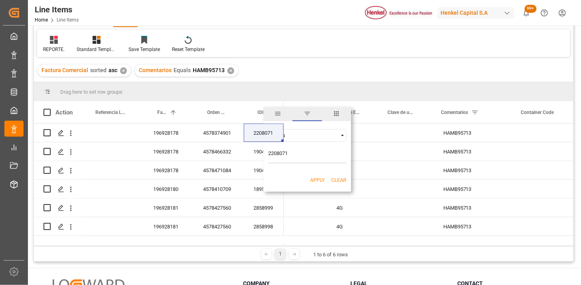
type input "2208071"
click at [314, 179] on button "Apply" at bounding box center [317, 180] width 15 height 8
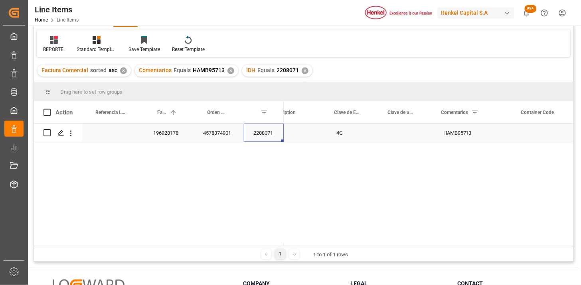
click at [262, 135] on div "2208071" at bounding box center [264, 133] width 40 height 18
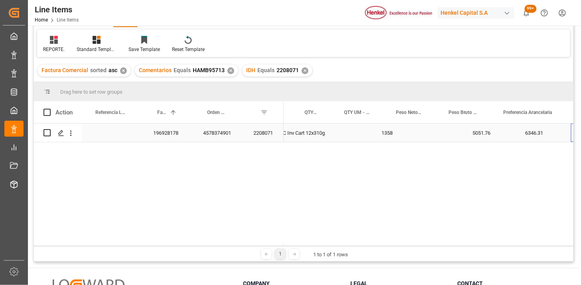
scroll to position [0, 202]
click at [302, 73] on div "✕" at bounding box center [305, 70] width 7 height 7
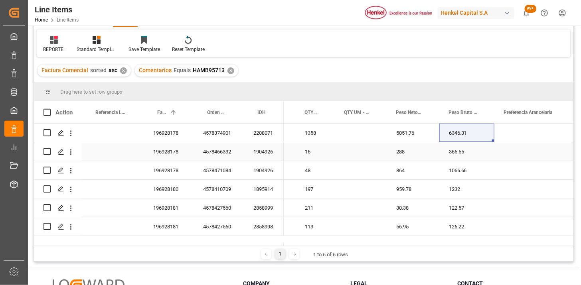
click at [266, 147] on div "1904926" at bounding box center [264, 151] width 40 height 18
click at [272, 111] on span at bounding box center [270, 112] width 7 height 7
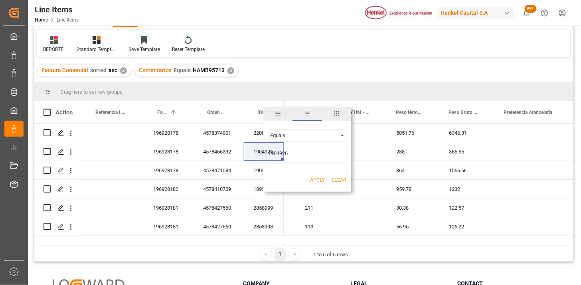
type input "1904926"
click at [313, 180] on button "Apply" at bounding box center [317, 180] width 15 height 8
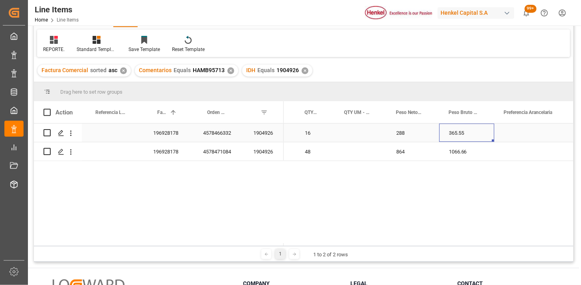
click at [460, 136] on div "365.55" at bounding box center [466, 133] width 55 height 18
click at [456, 134] on div "365.55" at bounding box center [466, 133] width 55 height 18
click at [302, 72] on div "✕" at bounding box center [305, 70] width 7 height 7
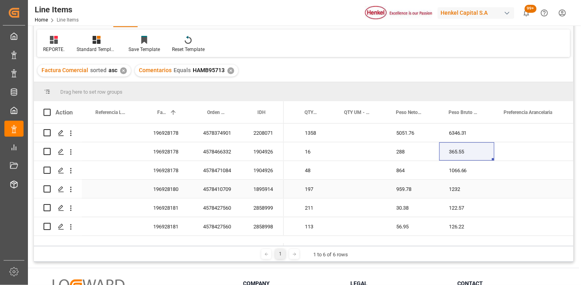
click at [274, 193] on div "1895914" at bounding box center [264, 189] width 40 height 18
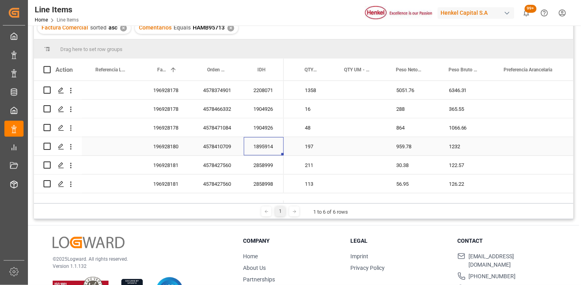
scroll to position [89, 0]
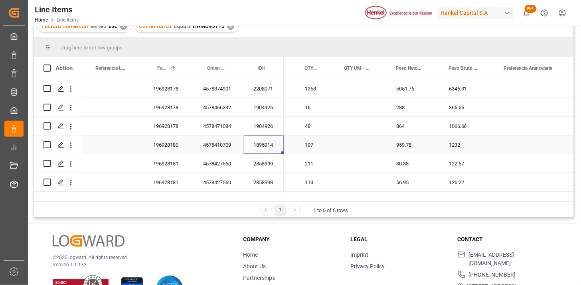
click at [453, 150] on div "1232" at bounding box center [466, 145] width 55 height 18
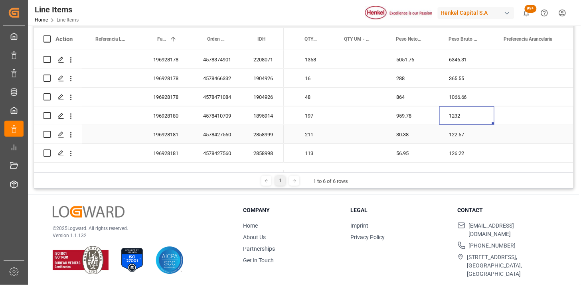
scroll to position [73, 0]
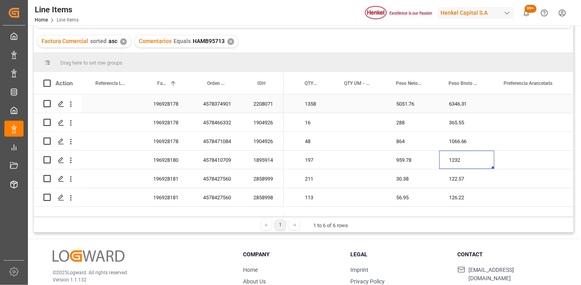
click at [174, 106] on div "196928178" at bounding box center [169, 104] width 50 height 18
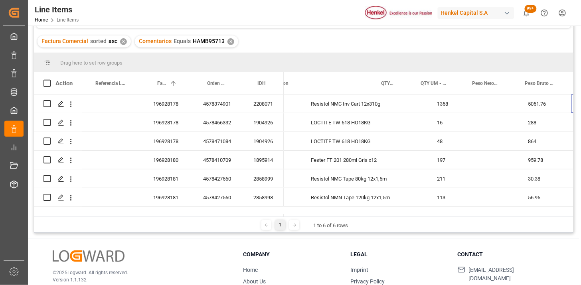
scroll to position [0, 126]
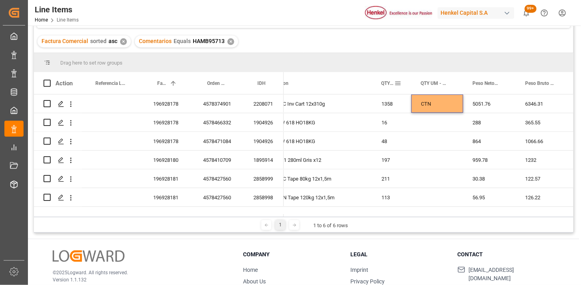
click at [398, 83] on span at bounding box center [397, 83] width 7 height 7
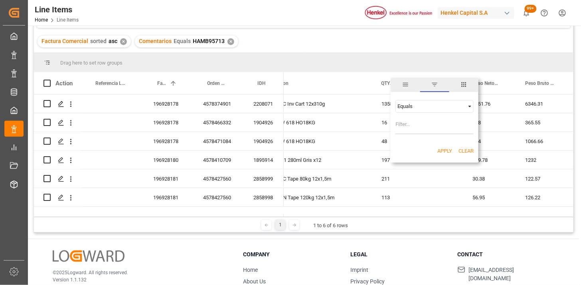
click at [462, 85] on span "columns" at bounding box center [463, 84] width 7 height 7
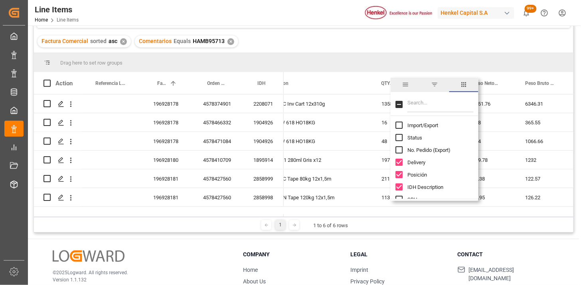
click at [407, 124] on span "Import/Export" at bounding box center [422, 125] width 31 height 6
checkbox input "true"
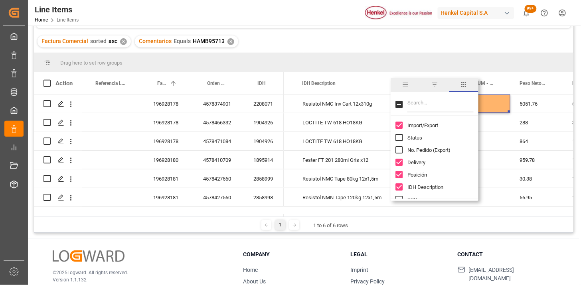
click at [422, 106] on input "Filter Columns Input" at bounding box center [440, 105] width 66 height 16
type input "m"
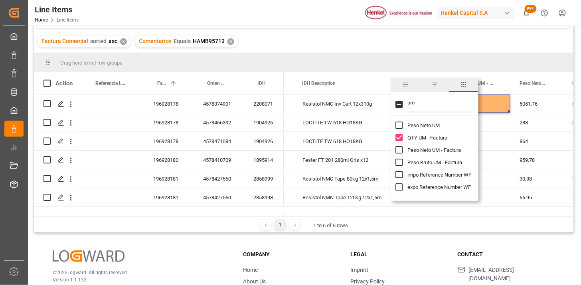
type input "um"
drag, startPoint x: 425, startPoint y: 149, endPoint x: 431, endPoint y: 160, distance: 12.1
click at [426, 150] on span "Peso Neto UM - Factura" at bounding box center [433, 150] width 53 height 6
checkbox input "true"
click at [432, 162] on span "Peso Bruto UM - Factura" at bounding box center [434, 163] width 55 height 6
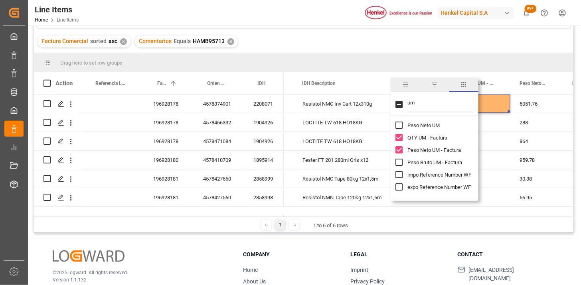
checkbox input "true"
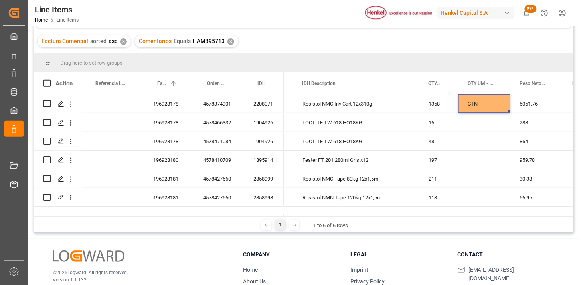
click at [348, 42] on div "Factura Comercial sorted asc ✕ Comentarios Equals HAMB95713 ✕" at bounding box center [303, 41] width 539 height 22
click at [266, 105] on div "2208071" at bounding box center [264, 104] width 40 height 18
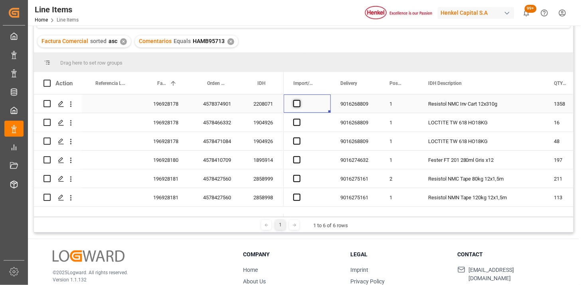
click at [294, 102] on span "Press SPACE to select this row." at bounding box center [296, 103] width 7 height 7
click at [299, 100] on input "Press SPACE to select this row." at bounding box center [299, 100] width 0 height 0
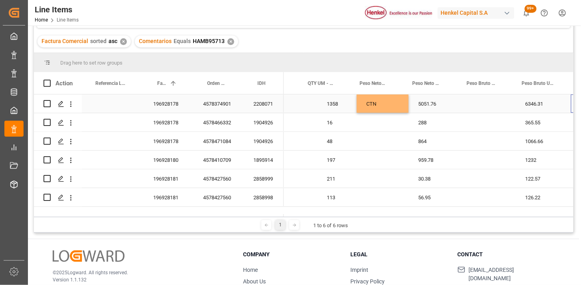
scroll to position [0, 286]
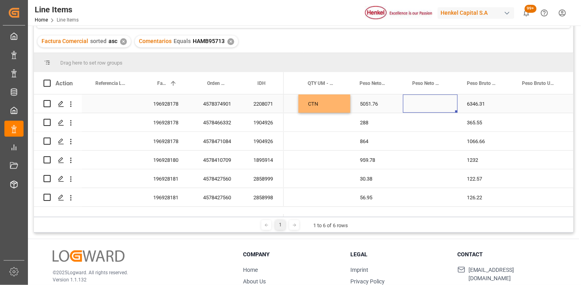
click at [424, 102] on div "Press SPACE to select this row." at bounding box center [430, 104] width 55 height 18
type input "KG"
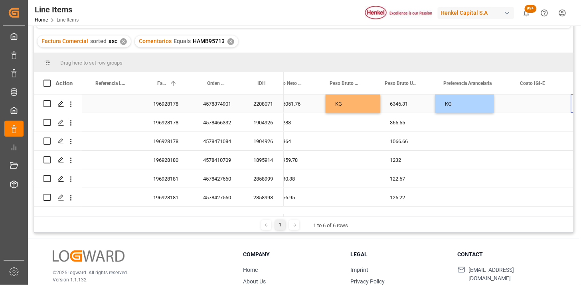
scroll to position [0, 423]
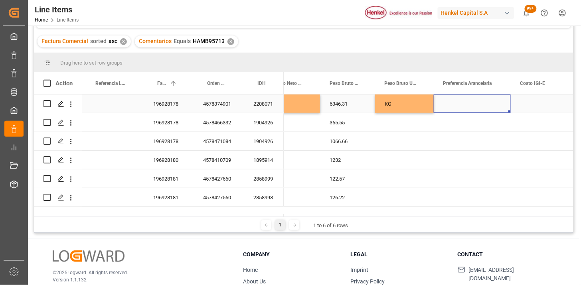
click at [479, 103] on div "Press SPACE to select this row." at bounding box center [472, 104] width 77 height 18
drag, startPoint x: 480, startPoint y: 103, endPoint x: 497, endPoint y: 106, distance: 16.7
click at [483, 103] on div "Press SPACE to select this row." at bounding box center [472, 104] width 77 height 18
click at [500, 106] on button "Select" at bounding box center [472, 108] width 64 height 15
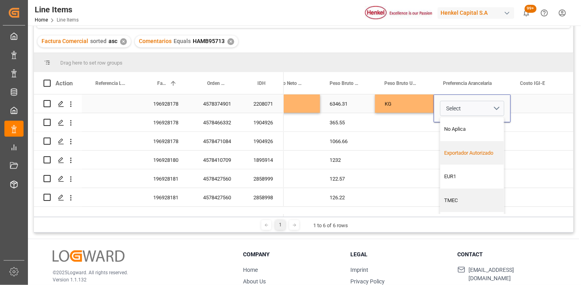
click at [474, 149] on div "Exportador Autorizado" at bounding box center [472, 153] width 55 height 8
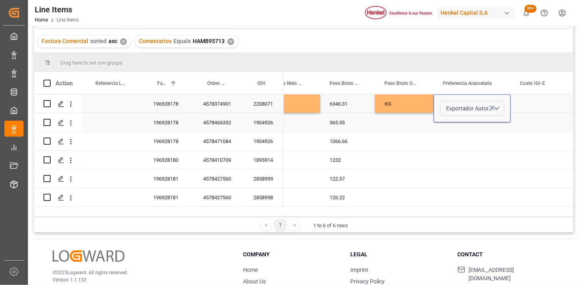
click at [533, 101] on div "Press SPACE to select this row." at bounding box center [541, 104] width 60 height 18
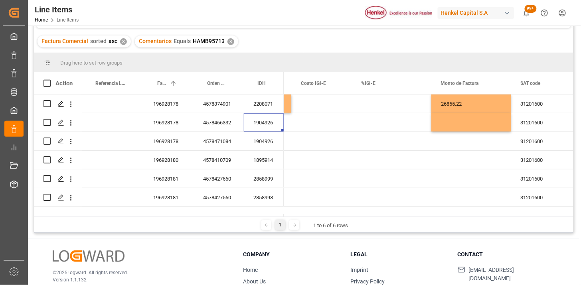
scroll to position [0, 0]
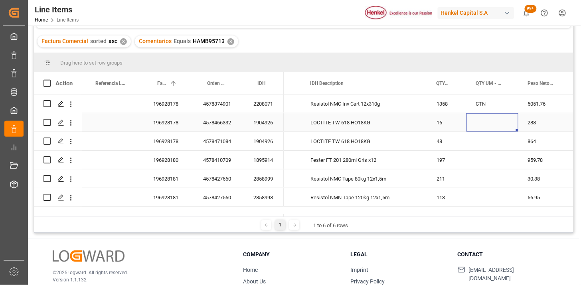
click at [483, 124] on div "Press SPACE to select this row." at bounding box center [492, 122] width 52 height 18
click at [483, 124] on input "Press SPACE to select this row." at bounding box center [492, 127] width 39 height 15
type input "HOB"
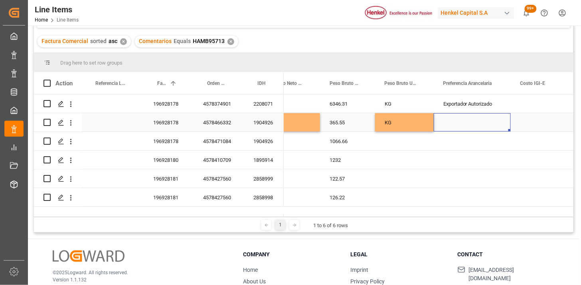
click at [475, 126] on div "Press SPACE to select this row." at bounding box center [472, 122] width 77 height 18
drag, startPoint x: 475, startPoint y: 126, endPoint x: 481, endPoint y: 126, distance: 6.0
click at [475, 126] on div "Press SPACE to select this row." at bounding box center [472, 122] width 77 height 18
click at [499, 125] on button "Select" at bounding box center [472, 127] width 64 height 15
drag, startPoint x: 472, startPoint y: 148, endPoint x: 505, endPoint y: 137, distance: 34.9
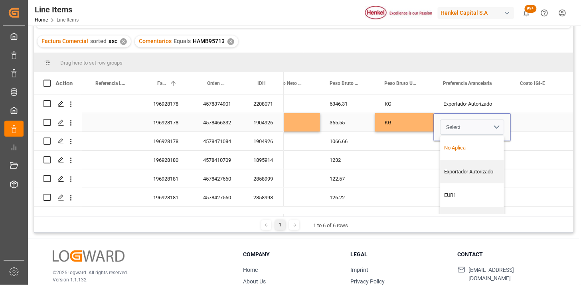
click at [472, 148] on div "No Aplica" at bounding box center [472, 148] width 55 height 8
click at [518, 124] on div "Press SPACE to select this row." at bounding box center [541, 122] width 60 height 18
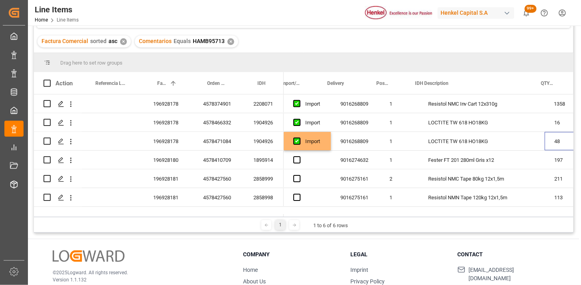
scroll to position [0, 13]
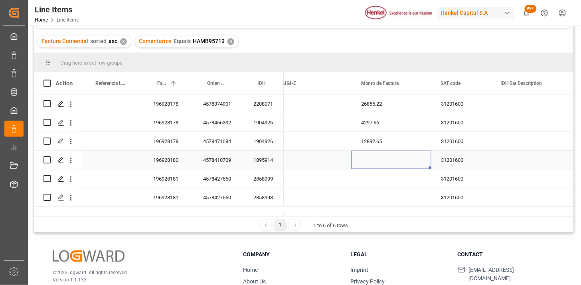
click at [381, 160] on div "Press SPACE to select this row." at bounding box center [391, 160] width 80 height 18
type input "8187.24"
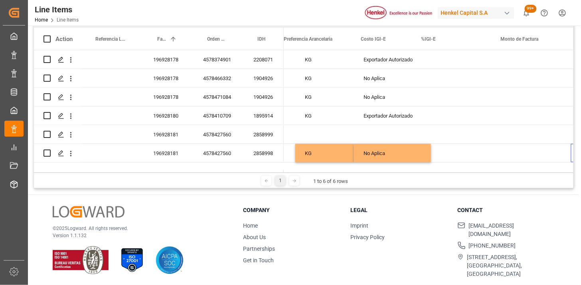
scroll to position [0, 583]
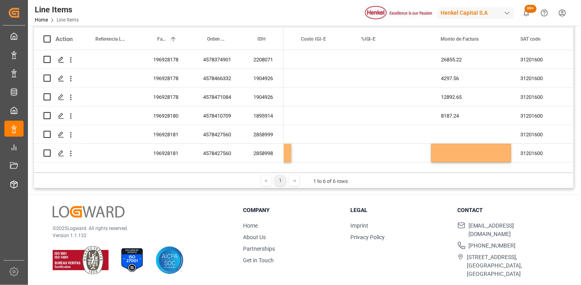
paste input "1757.51"
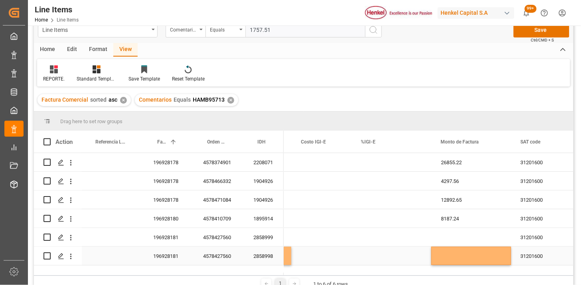
type input "1757.51"
click at [459, 252] on div "Press SPACE to select this row." at bounding box center [471, 256] width 80 height 18
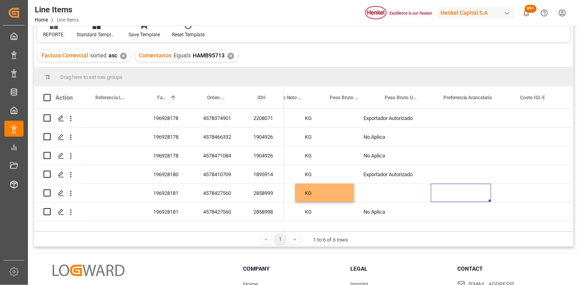
scroll to position [0, 503]
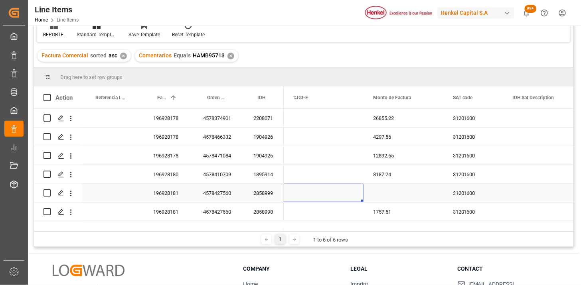
click at [387, 189] on div "Press SPACE to select this row." at bounding box center [403, 193] width 80 height 18
click at [388, 189] on div "Press SPACE to select this row." at bounding box center [403, 193] width 80 height 18
click at [388, 190] on div "Press SPACE to select this row." at bounding box center [403, 197] width 67 height 15
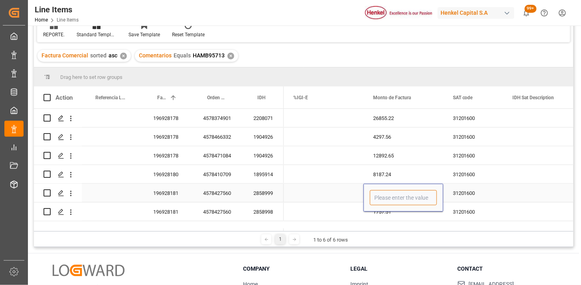
click at [394, 197] on input "Press SPACE to select this row." at bounding box center [403, 197] width 67 height 15
paste input "1615.39"
type input "1615.39"
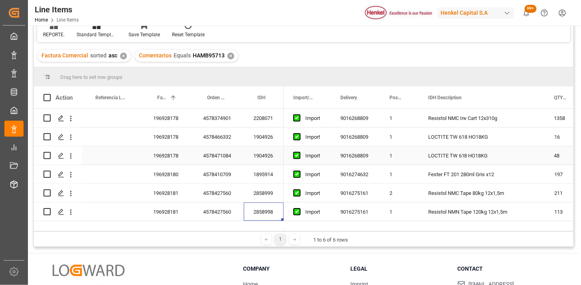
click at [172, 150] on div "196928178" at bounding box center [169, 155] width 50 height 18
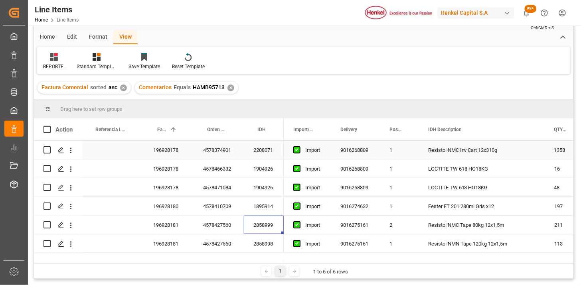
scroll to position [0, 0]
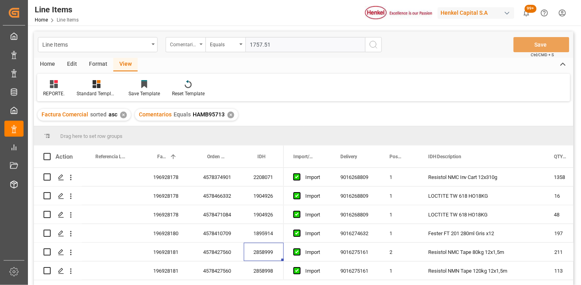
click at [191, 50] on div "Comentarios" at bounding box center [186, 44] width 40 height 15
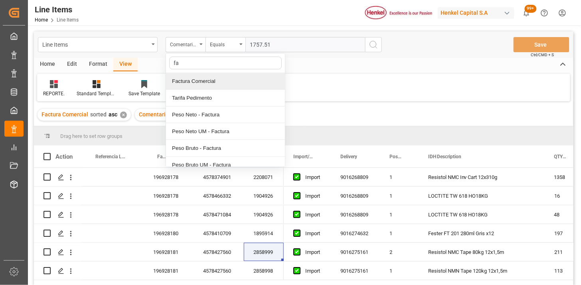
type input "fac"
click at [205, 81] on div "Factura Comercial" at bounding box center [225, 81] width 119 height 17
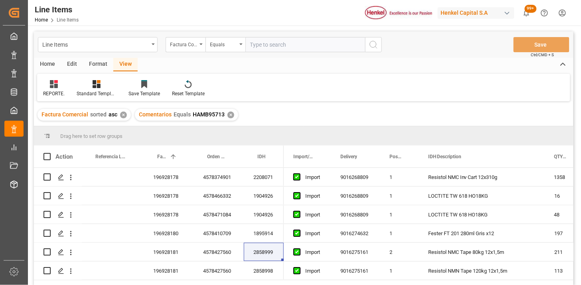
click at [251, 55] on div "Line Items Factura Comercial Equals Save Ctrl/CMD + S" at bounding box center [303, 45] width 539 height 26
click at [257, 50] on input "text" at bounding box center [305, 44] width 120 height 15
paste input "KCC-251282"
type input "KCC-251282"
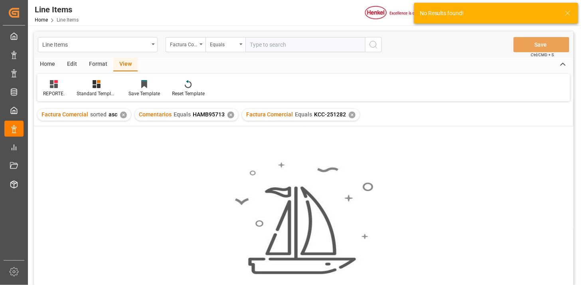
click at [229, 114] on div "✕" at bounding box center [230, 115] width 7 height 7
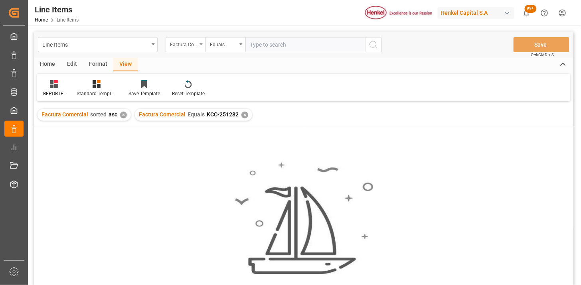
click at [188, 45] on div "Factura Comercial" at bounding box center [183, 43] width 27 height 9
type input "orde"
click at [272, 49] on input "text" at bounding box center [305, 44] width 120 height 15
paste input "4578400824"
type input "4578400824"
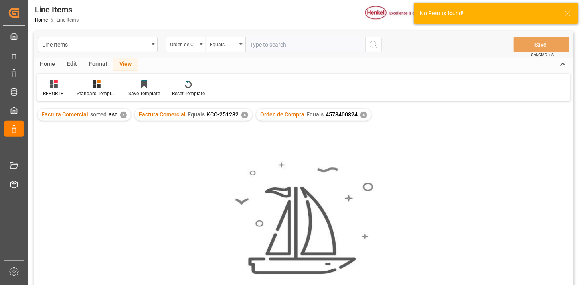
click at [241, 113] on div "✕" at bounding box center [244, 115] width 7 height 7
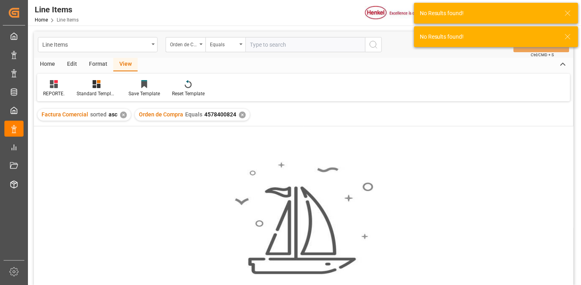
click at [122, 115] on div "✕" at bounding box center [123, 115] width 7 height 7
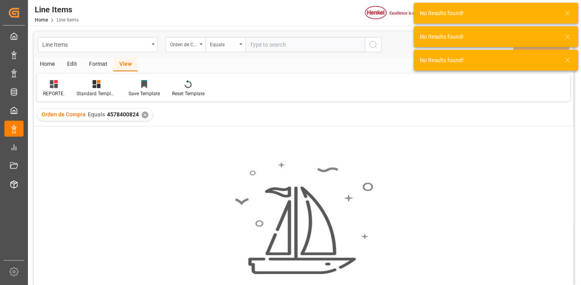
click at [146, 116] on div "✕" at bounding box center [145, 115] width 7 height 7
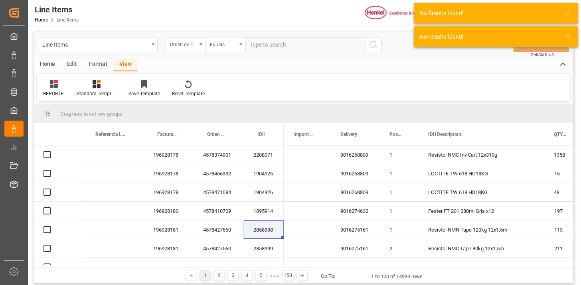
click at [233, 45] on div "Equals" at bounding box center [223, 43] width 27 height 9
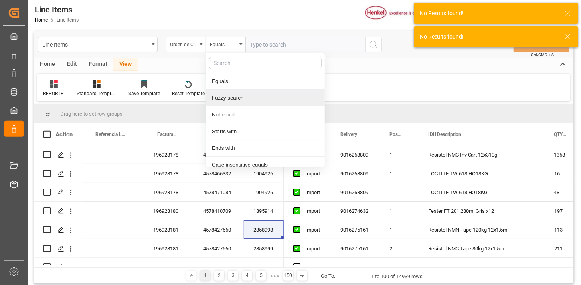
drag, startPoint x: 244, startPoint y: 99, endPoint x: 261, endPoint y: 65, distance: 37.8
click at [245, 96] on div "Fuzzy search" at bounding box center [265, 98] width 119 height 17
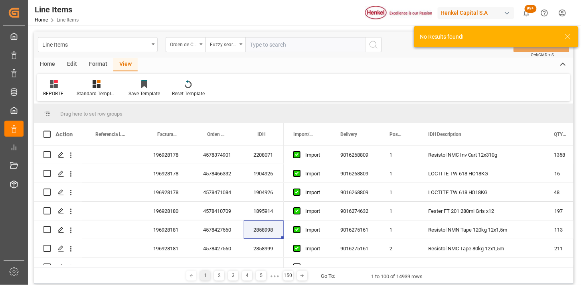
click at [266, 49] on input "text" at bounding box center [305, 44] width 120 height 15
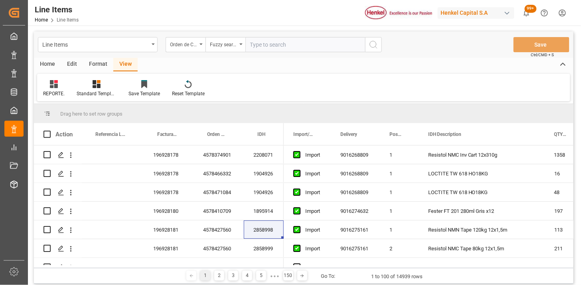
paste input "4578400824"
type input "4578400824"
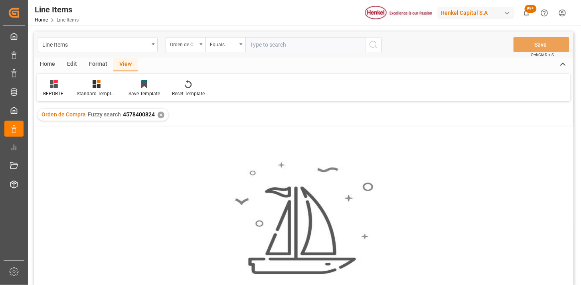
click at [160, 116] on div "✕" at bounding box center [161, 115] width 7 height 7
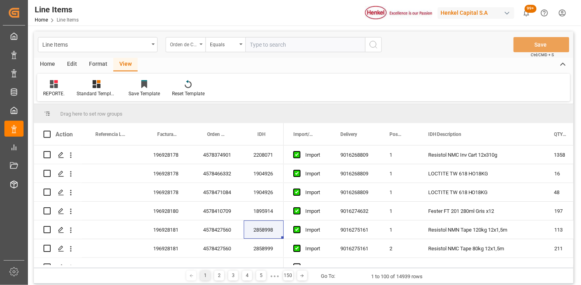
click at [190, 43] on div "Orden de Compra" at bounding box center [183, 43] width 27 height 9
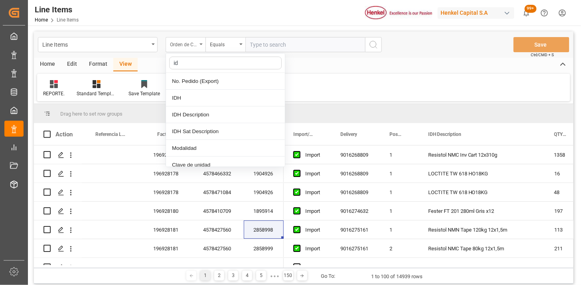
type input "idh"
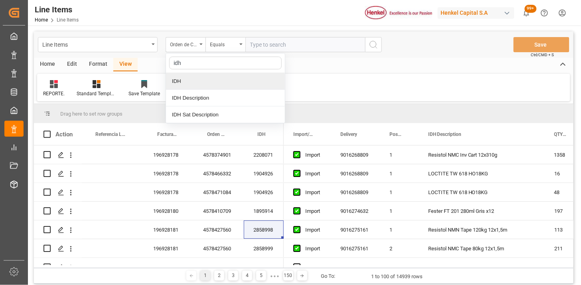
click at [202, 79] on div "IDH" at bounding box center [225, 81] width 119 height 17
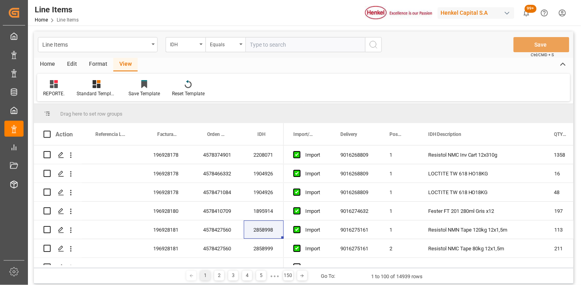
click at [270, 48] on input "text" at bounding box center [305, 44] width 120 height 15
paste input "146726"
type input "146726"
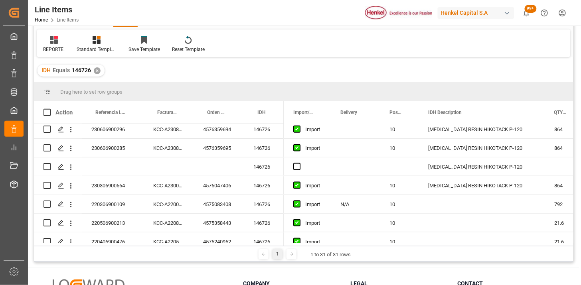
scroll to position [310, 0]
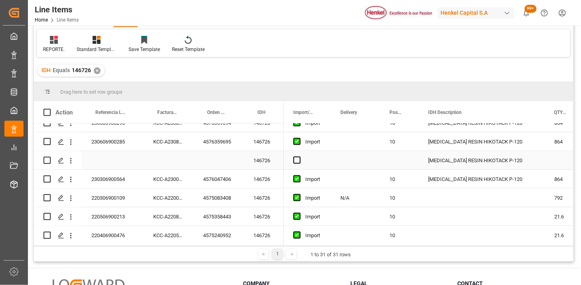
click at [252, 160] on div "146726" at bounding box center [264, 160] width 40 height 18
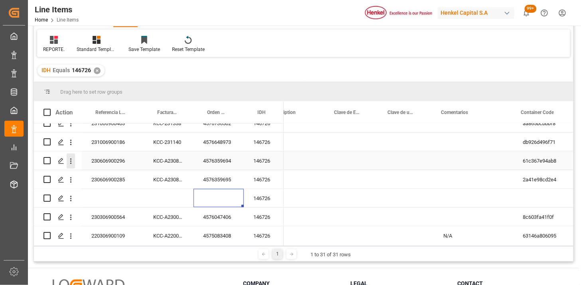
scroll to position [286, 0]
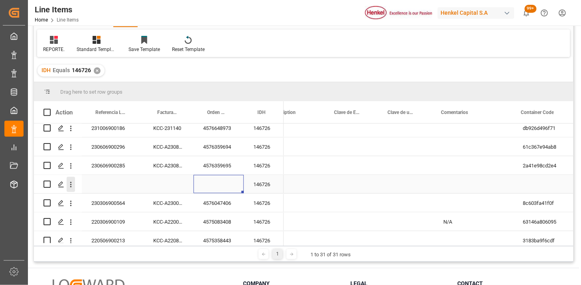
click at [72, 184] on icon "open menu" at bounding box center [71, 185] width 8 height 8
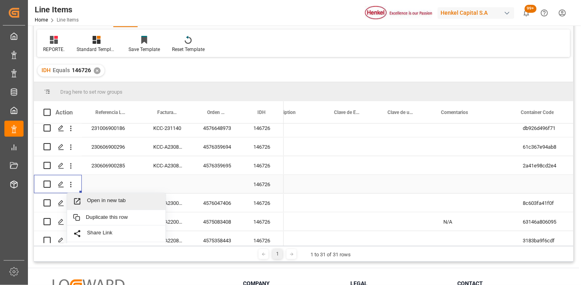
click at [92, 197] on span "Open in new tab" at bounding box center [123, 201] width 73 height 8
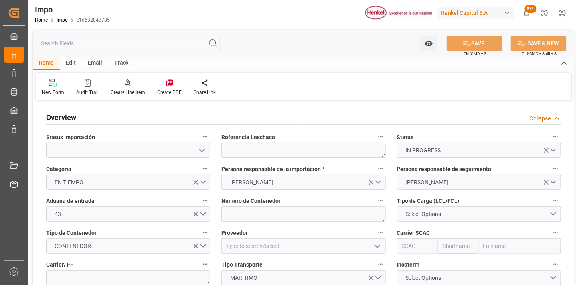
type input "[DATE]"
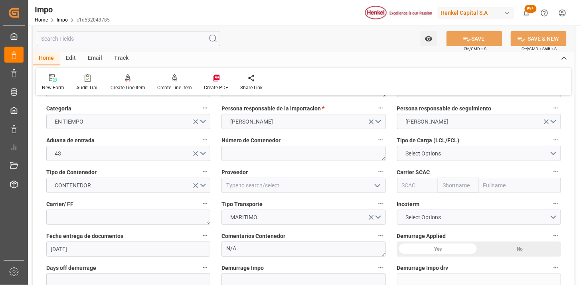
scroll to position [89, 0]
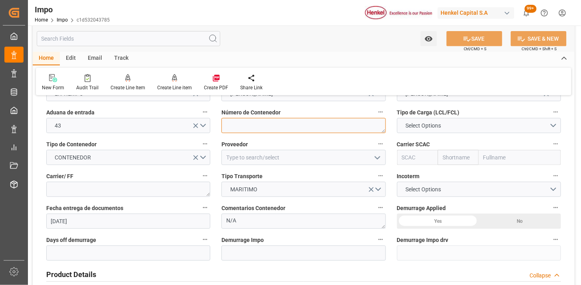
click at [257, 128] on textarea at bounding box center [303, 125] width 164 height 15
paste textarea "TEMU7286761"
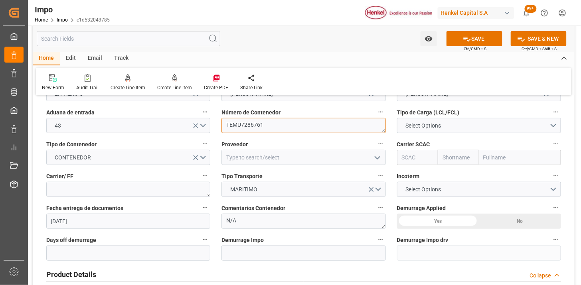
type textarea "TEMU7286761"
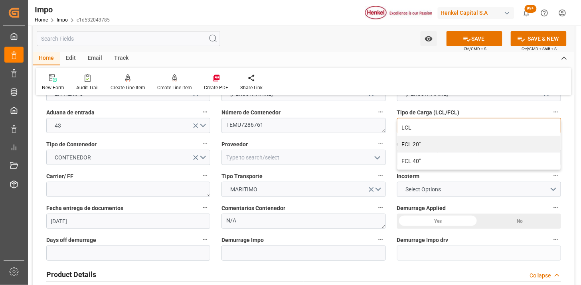
click at [397, 118] on button "Select Options" at bounding box center [479, 125] width 164 height 15
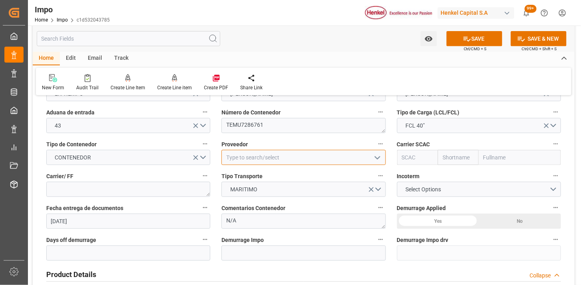
click at [257, 154] on input at bounding box center [303, 157] width 164 height 15
type input "HENKEL GLOBAL SUPPLY CHAIN B.V."
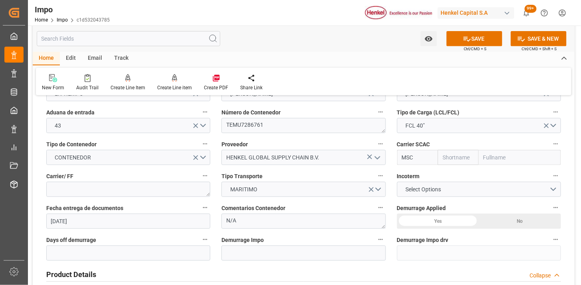
type input "MSCU"
type input "MSC"
type input "Mediterranean Shipping Company"
type input "MSCU"
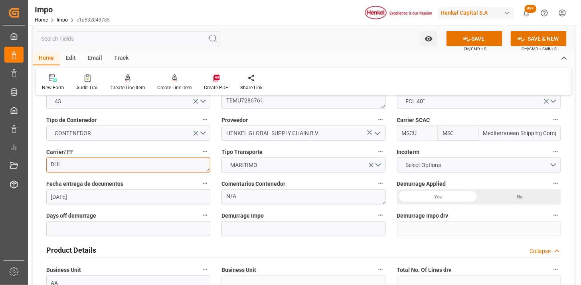
scroll to position [133, 0]
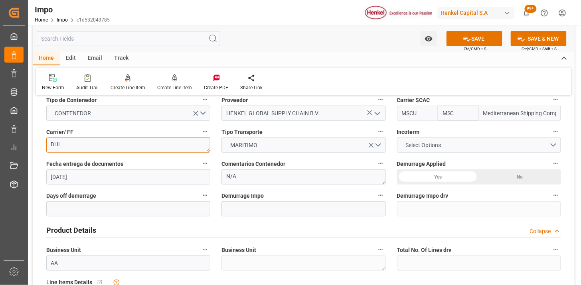
type textarea "DHL"
click at [404, 142] on span "Select Options" at bounding box center [422, 145] width 43 height 8
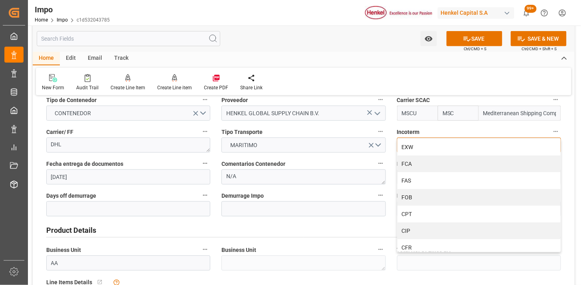
drag, startPoint x: 423, startPoint y: 215, endPoint x: 340, endPoint y: 195, distance: 85.2
click at [421, 215] on div "CPT" at bounding box center [478, 214] width 163 height 17
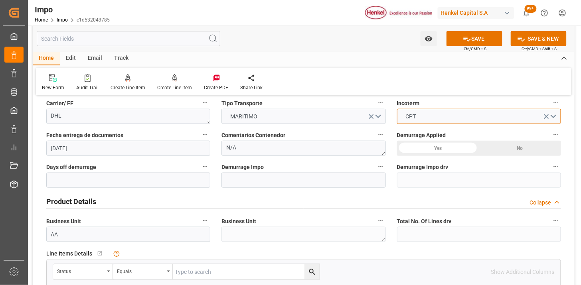
scroll to position [177, 0]
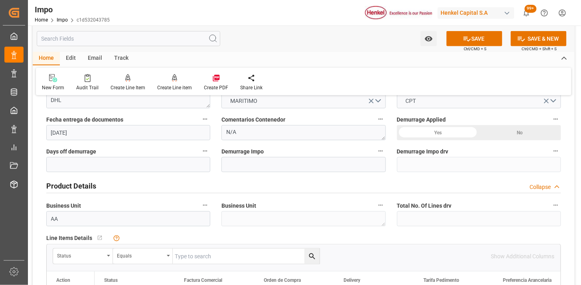
click at [136, 134] on input "[DATE]" at bounding box center [128, 132] width 164 height 15
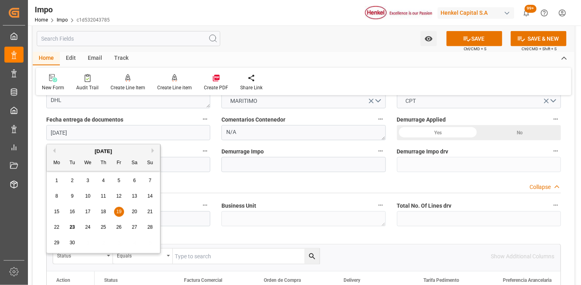
click at [136, 134] on input "[DATE]" at bounding box center [128, 132] width 164 height 15
type input "[DATE]"
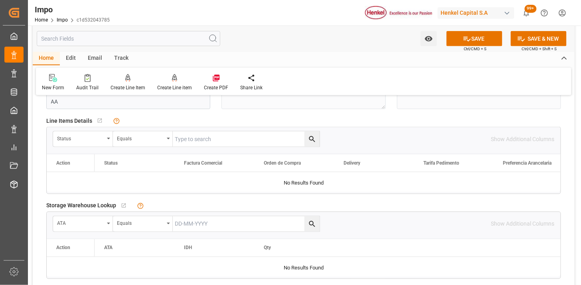
scroll to position [310, 0]
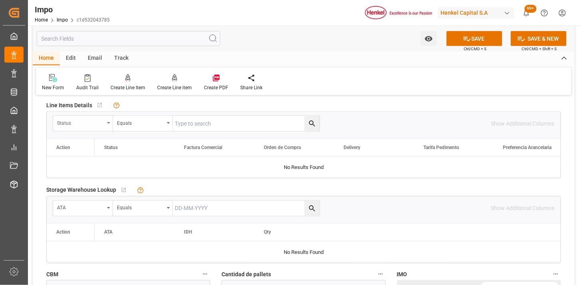
click at [99, 122] on div "Status" at bounding box center [80, 122] width 47 height 9
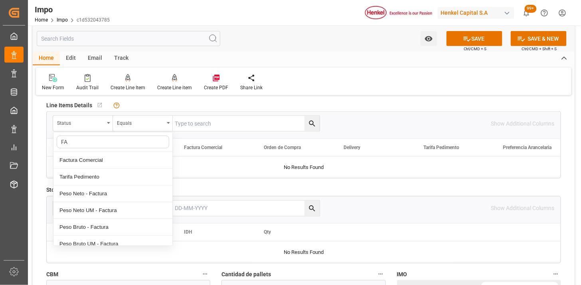
type input "FAC"
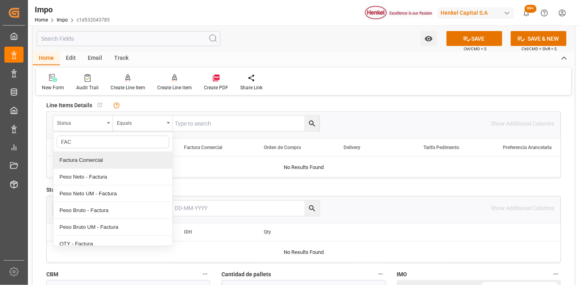
drag, startPoint x: 108, startPoint y: 158, endPoint x: 177, endPoint y: 129, distance: 75.3
click at [112, 156] on div "Factura Comercial" at bounding box center [112, 160] width 119 height 17
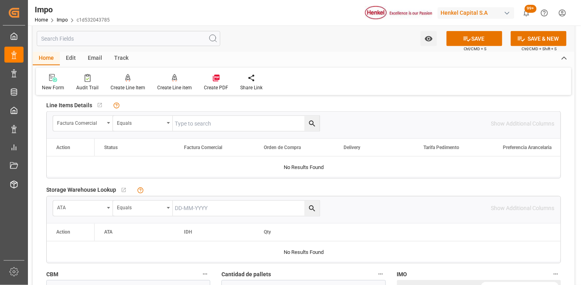
click at [180, 128] on input "text" at bounding box center [246, 123] width 147 height 15
paste input "196928181"
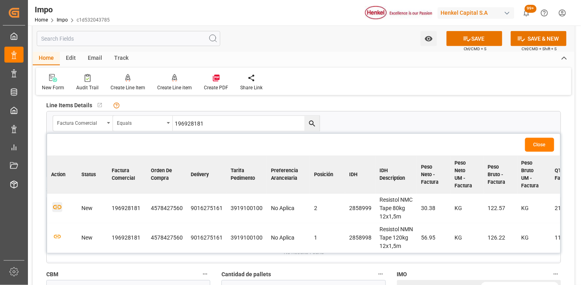
click at [57, 207] on icon "button" at bounding box center [57, 208] width 10 height 10
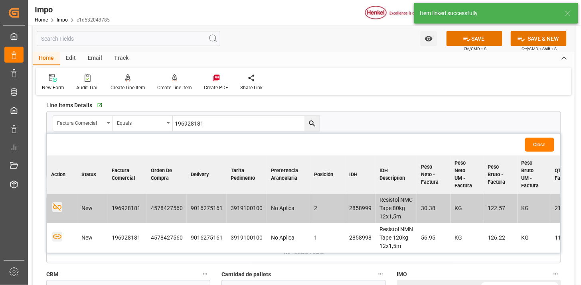
click at [60, 242] on icon "button" at bounding box center [57, 237] width 10 height 10
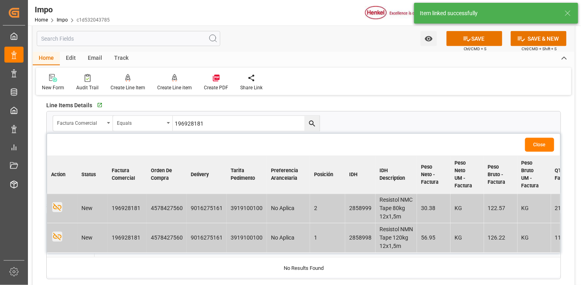
click at [235, 121] on input "196928181" at bounding box center [246, 123] width 147 height 15
paste input "0"
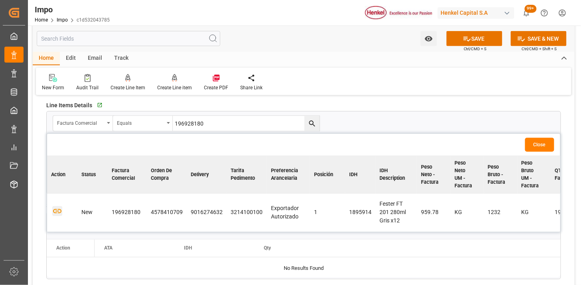
click at [54, 210] on icon "button" at bounding box center [57, 212] width 10 height 10
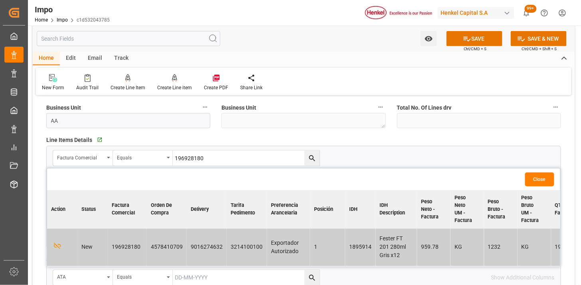
scroll to position [266, 0]
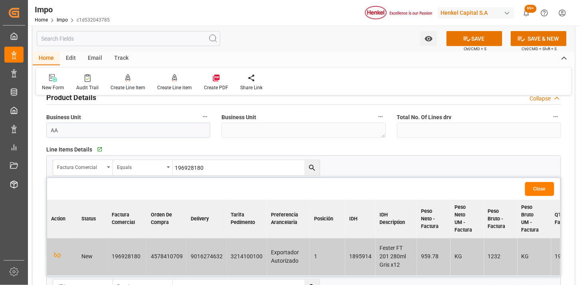
click at [237, 161] on input "196928180" at bounding box center [246, 167] width 147 height 15
paste input "78"
type input "196928178"
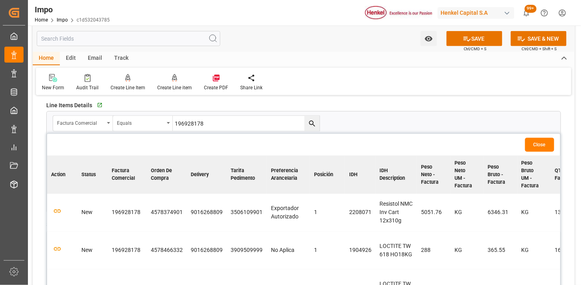
scroll to position [354, 0]
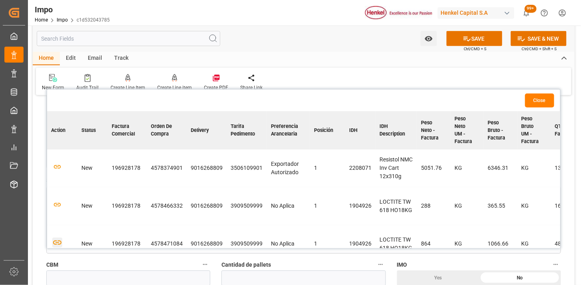
click at [55, 242] on icon "button" at bounding box center [57, 243] width 10 height 10
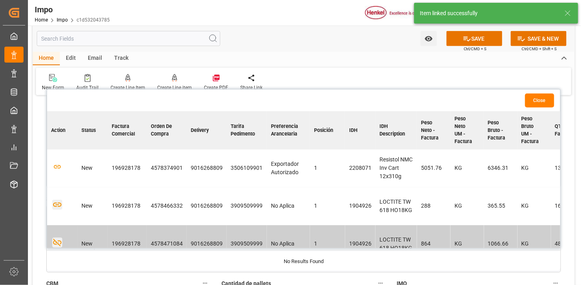
click at [57, 205] on icon "button" at bounding box center [57, 205] width 8 height 4
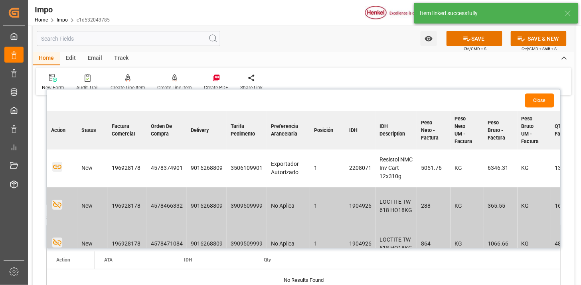
click at [61, 166] on icon "button" at bounding box center [57, 168] width 8 height 4
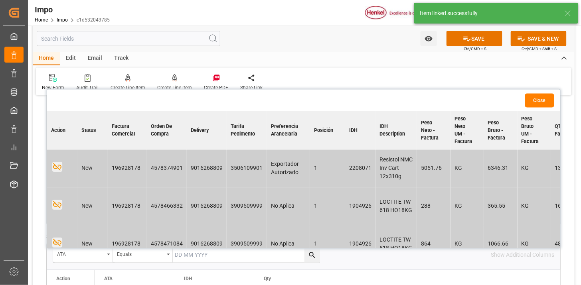
click at [539, 101] on button "Close" at bounding box center [539, 101] width 29 height 14
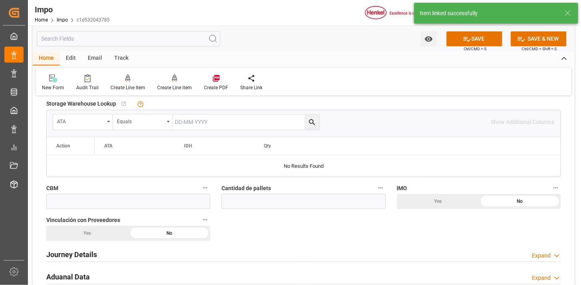
scroll to position [532, 0]
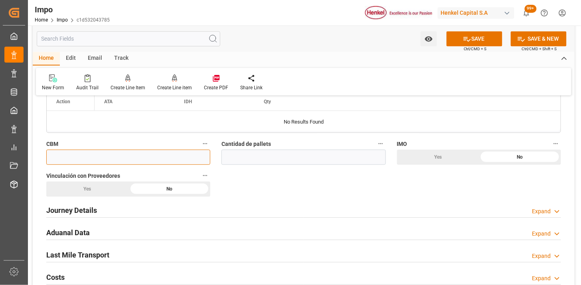
click at [130, 158] on input "text" at bounding box center [128, 157] width 164 height 15
paste input "50.000"
type input "50"
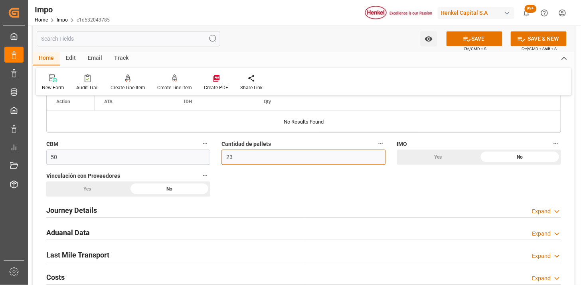
type input "23"
drag, startPoint x: 82, startPoint y: 189, endPoint x: 143, endPoint y: 177, distance: 62.3
click at [83, 189] on div "Yes" at bounding box center [87, 189] width 82 height 15
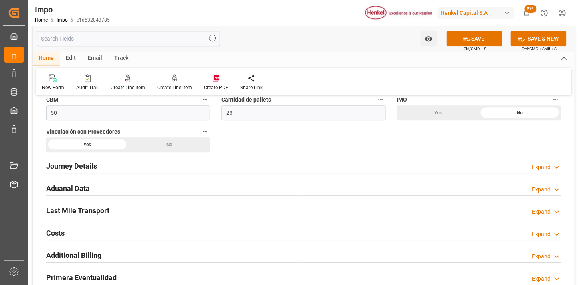
click at [107, 161] on div "Journey Details Expand" at bounding box center [303, 165] width 515 height 15
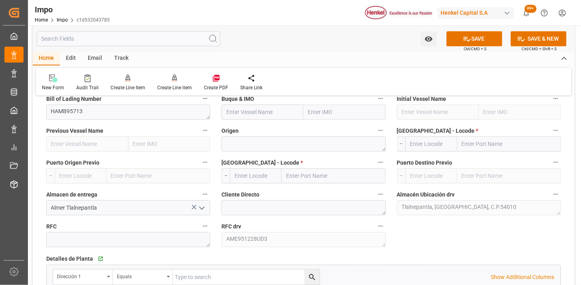
scroll to position [665, 0]
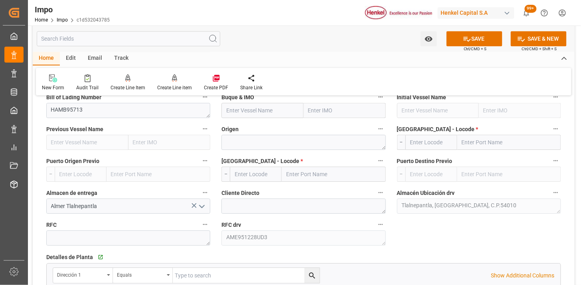
click at [241, 107] on input "text" at bounding box center [262, 110] width 82 height 15
paste input "MAERSK NANSHA"
type input "MAERSK NANSHA"
type input "9385996"
type input "MAERSK NANSHA"
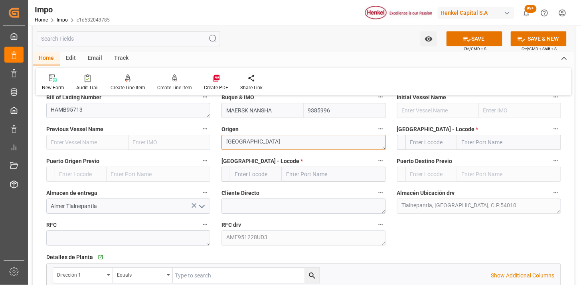
type textarea "[GEOGRAPHIC_DATA]"
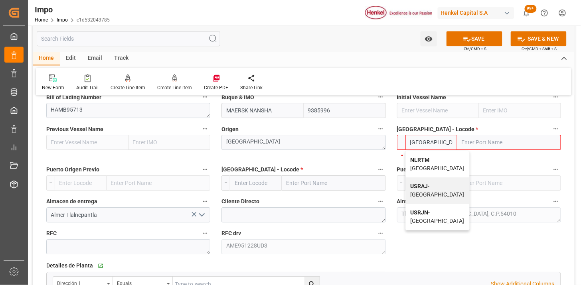
type input "NLRTM"
type input "[GEOGRAPHIC_DATA]"
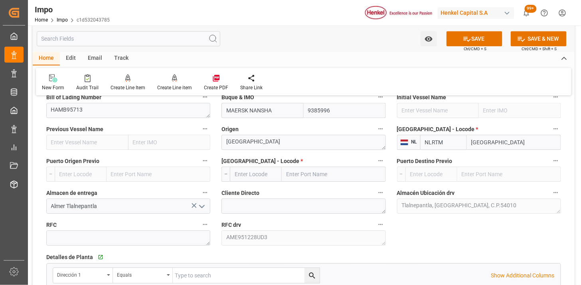
type input "NLRTM"
type input "MXVER"
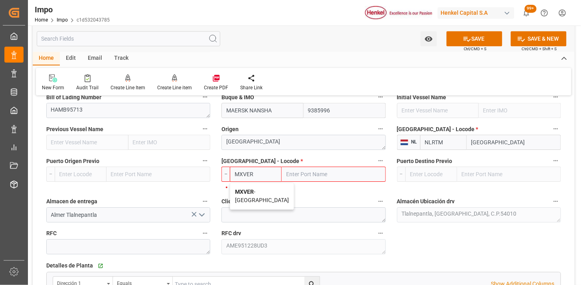
type input "[GEOGRAPHIC_DATA]"
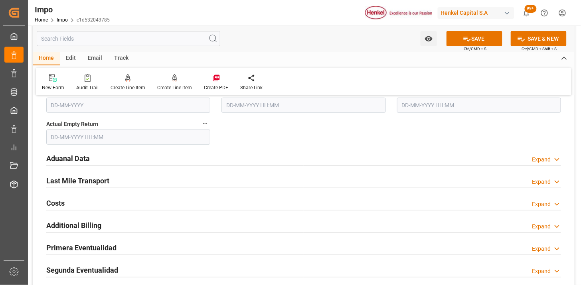
scroll to position [1019, 0]
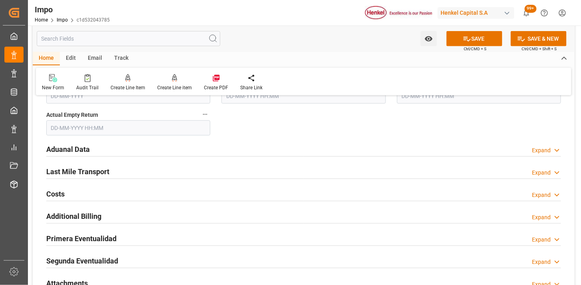
type input "MXVER"
click at [197, 144] on div "Aduanal Data Expand" at bounding box center [303, 148] width 515 height 15
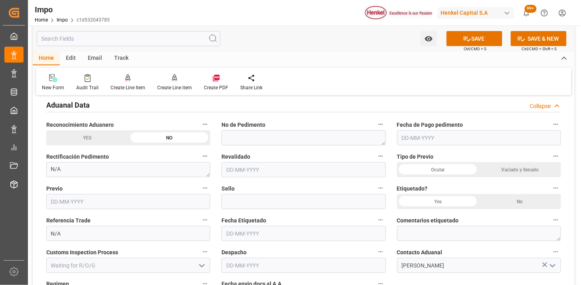
scroll to position [1108, 0]
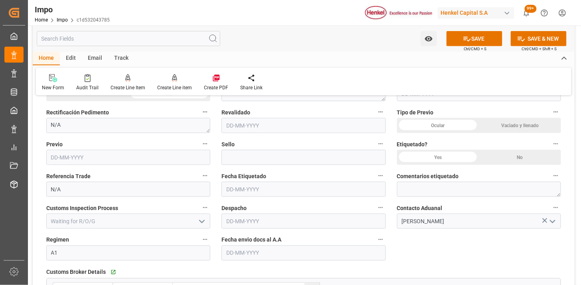
click at [509, 127] on div "Vaciado y llenado" at bounding box center [520, 125] width 82 height 15
click at [461, 156] on div "Yes" at bounding box center [438, 157] width 82 height 15
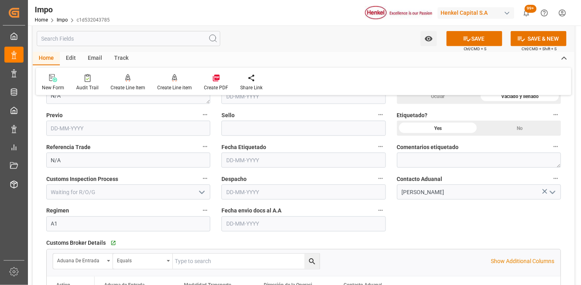
scroll to position [1152, 0]
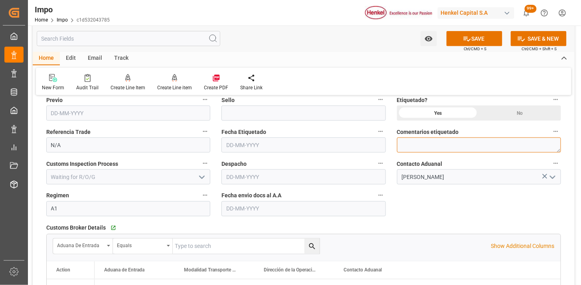
click at [418, 148] on textarea at bounding box center [479, 145] width 164 height 15
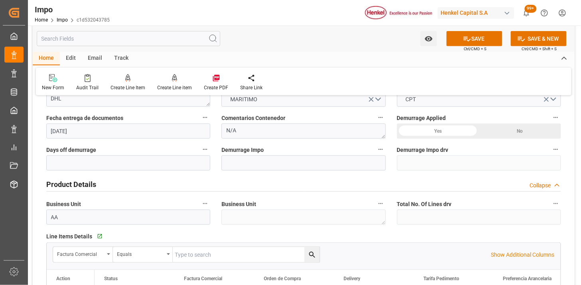
scroll to position [177, 0]
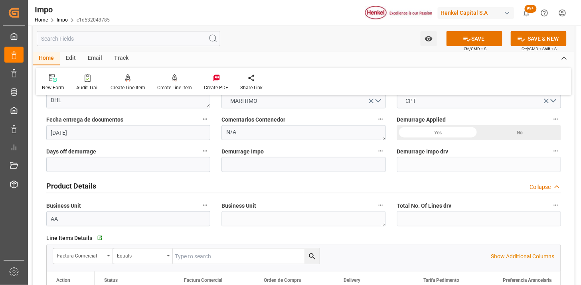
type textarea "NOM 050 (DIRECCIÓN)"
click at [266, 134] on textarea "N/A" at bounding box center [303, 132] width 164 height 15
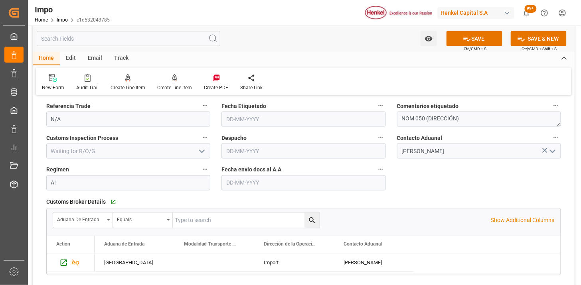
scroll to position [1197, 0]
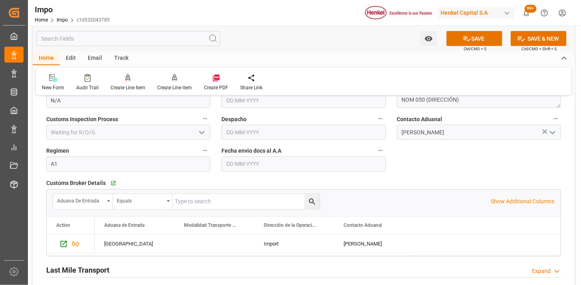
type textarea "CONFIRMAR UVA"
click at [234, 164] on input "text" at bounding box center [303, 164] width 164 height 15
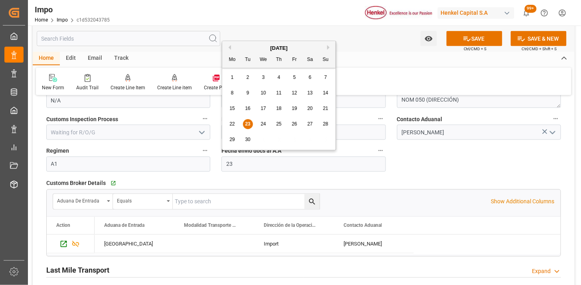
type input "[DATE]"
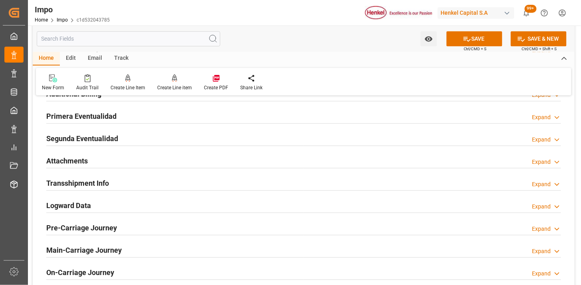
click at [119, 163] on div "Attachments Expand" at bounding box center [303, 160] width 515 height 15
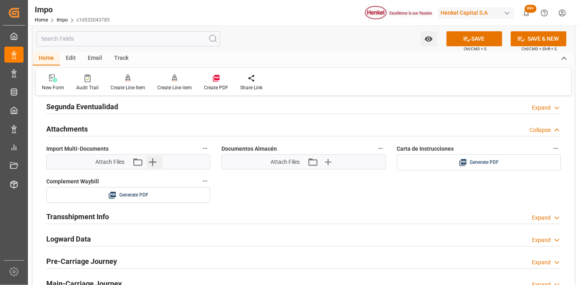
scroll to position [1462, 0]
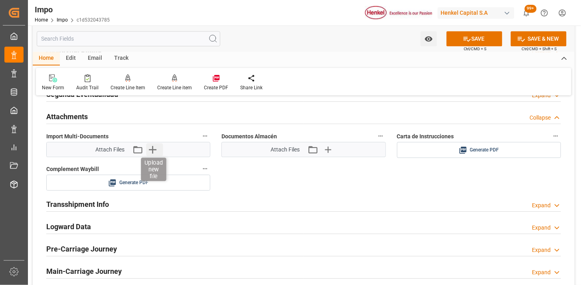
click at [154, 152] on icon "button" at bounding box center [152, 149] width 13 height 13
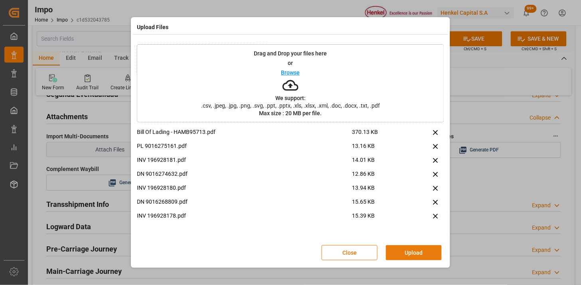
click at [405, 253] on button "Upload" at bounding box center [414, 252] width 56 height 15
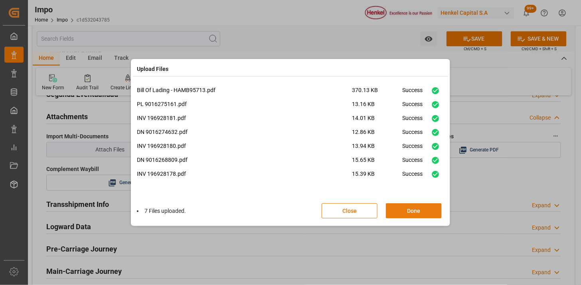
click at [405, 208] on button "Done" at bounding box center [414, 210] width 56 height 15
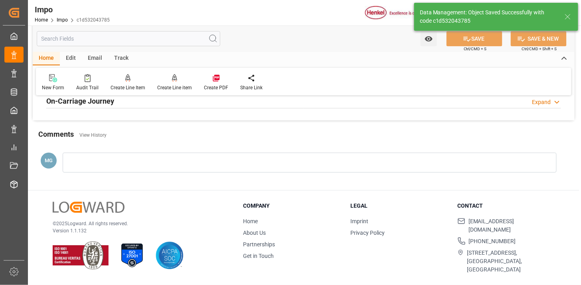
type textarea "AA"
type input "6"
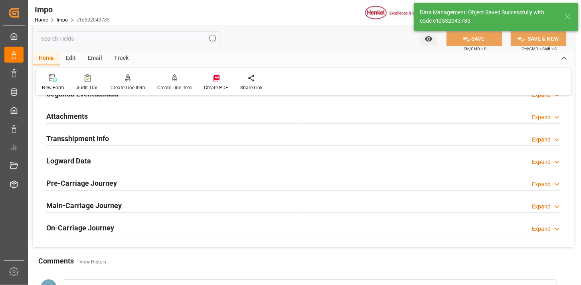
click at [69, 119] on h2 "Attachments" at bounding box center [66, 116] width 41 height 11
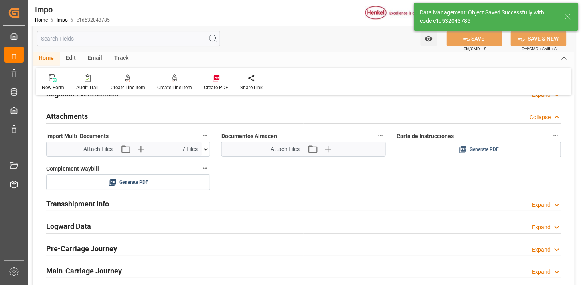
click at [483, 149] on span "Generate PDF" at bounding box center [484, 150] width 29 height 10
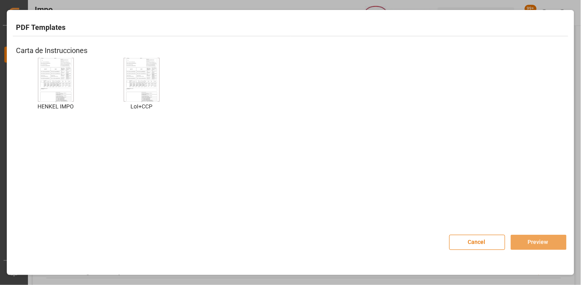
click at [49, 73] on img at bounding box center [56, 79] width 32 height 45
click at [541, 238] on button "Preview" at bounding box center [539, 242] width 56 height 15
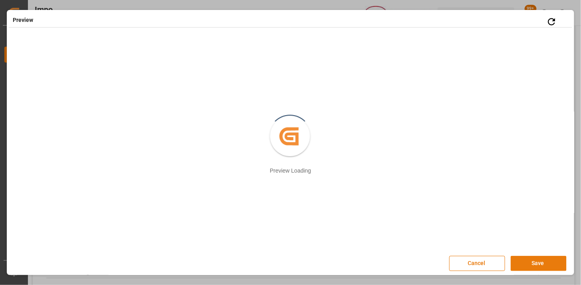
click at [539, 260] on button "Save" at bounding box center [539, 263] width 56 height 15
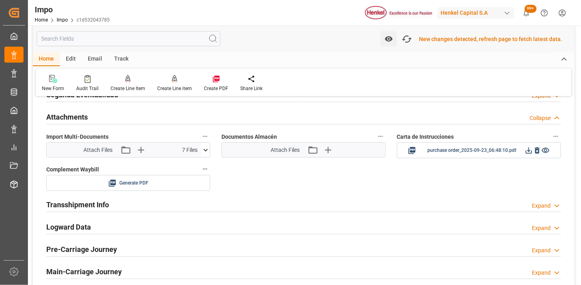
scroll to position [783, 0]
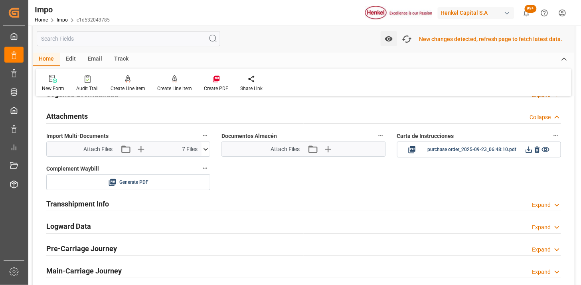
click at [530, 150] on icon at bounding box center [529, 150] width 8 height 8
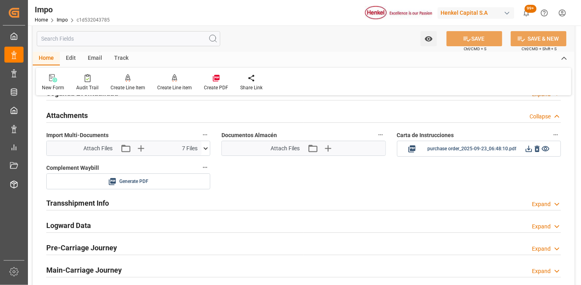
scroll to position [782, 0]
